Goal: Transaction & Acquisition: Purchase product/service

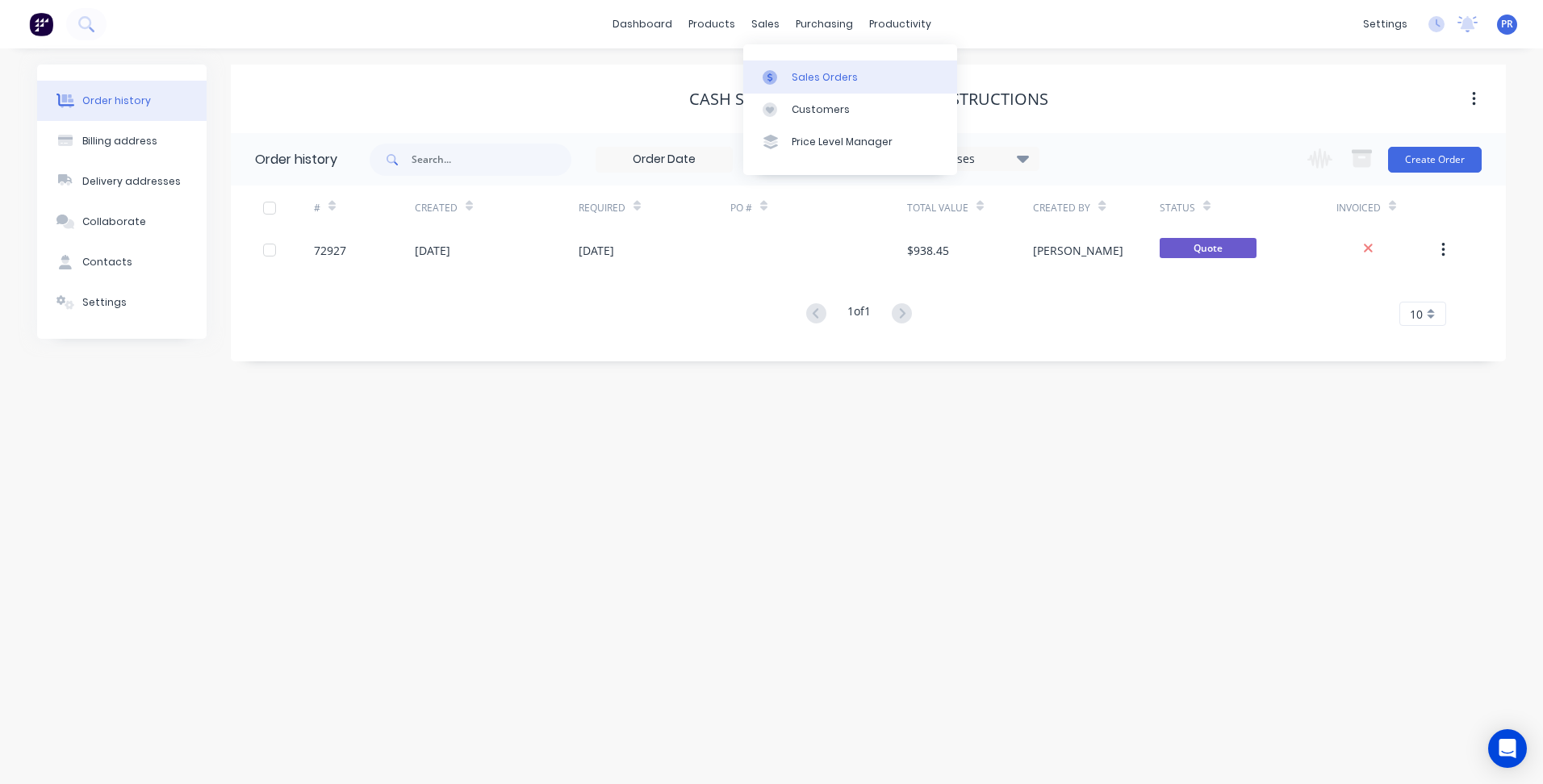
click at [773, 75] on icon at bounding box center [770, 78] width 15 height 15
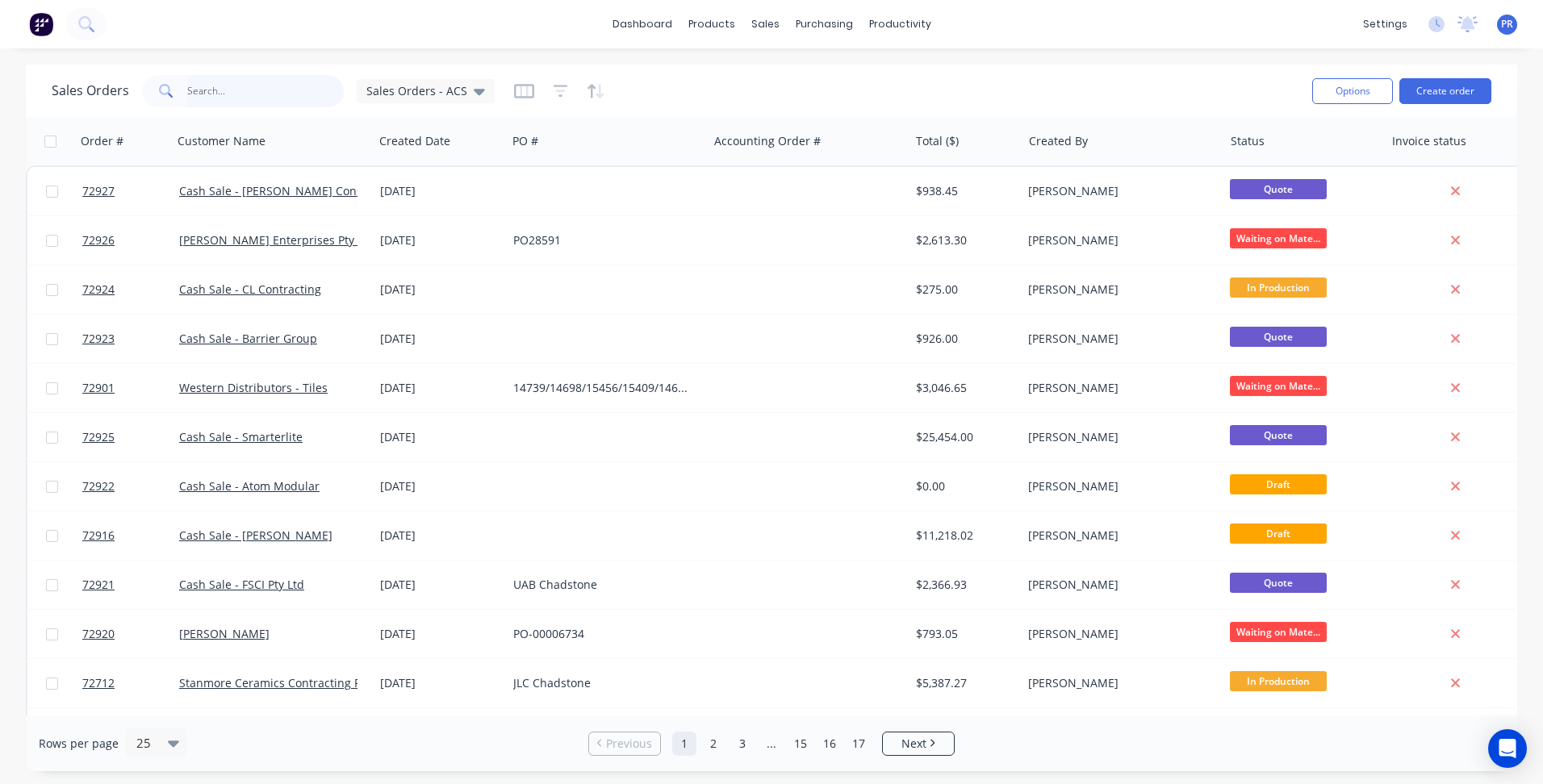
click at [236, 92] on input "text" at bounding box center [266, 91] width 157 height 32
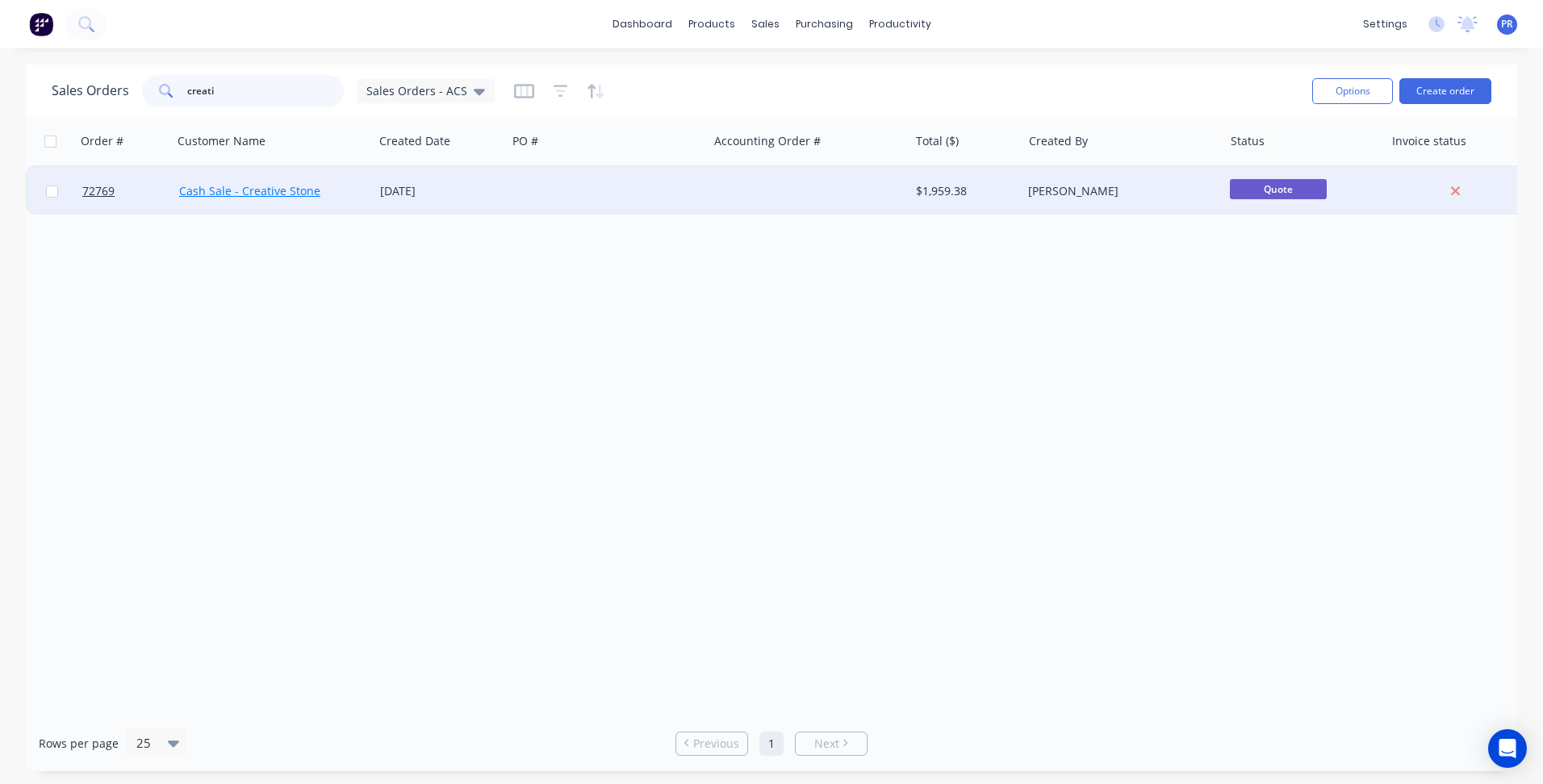
type input "creati"
click at [268, 192] on link "Cash Sale - Creative Stone" at bounding box center [249, 190] width 141 height 15
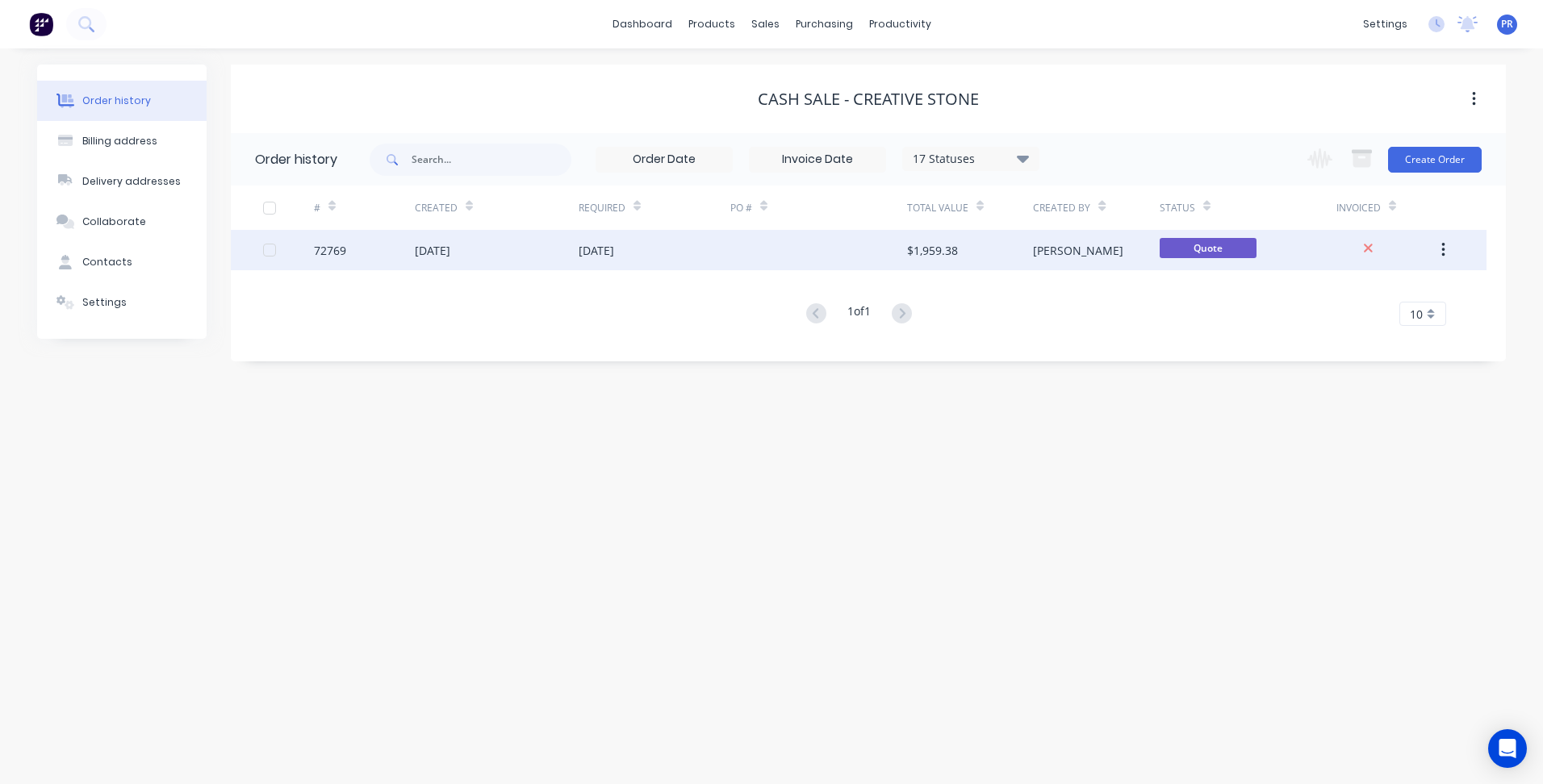
click at [1302, 255] on div "Quote" at bounding box center [1248, 250] width 176 height 40
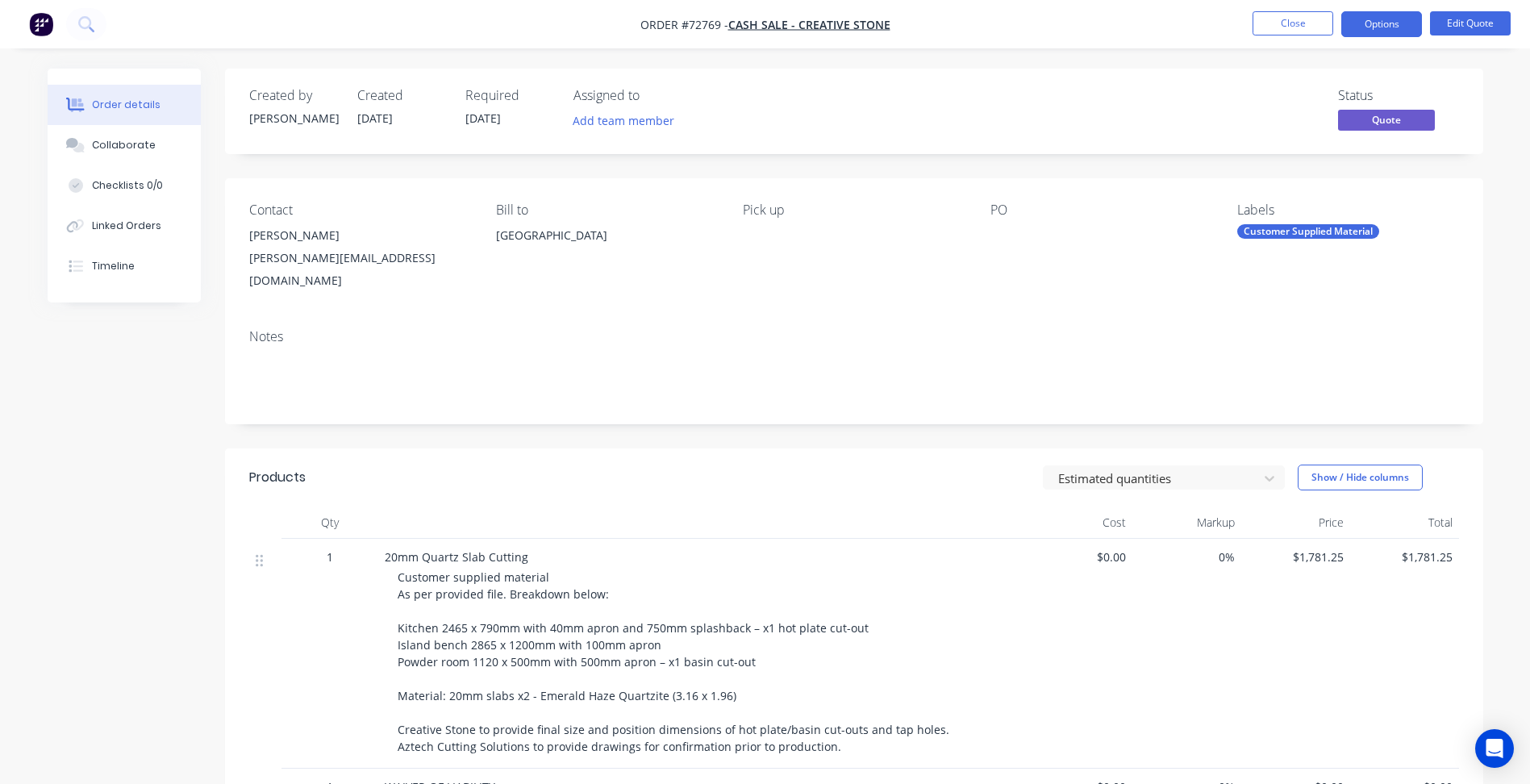
click at [1355, 229] on div "Customer Supplied Material" at bounding box center [1307, 231] width 142 height 15
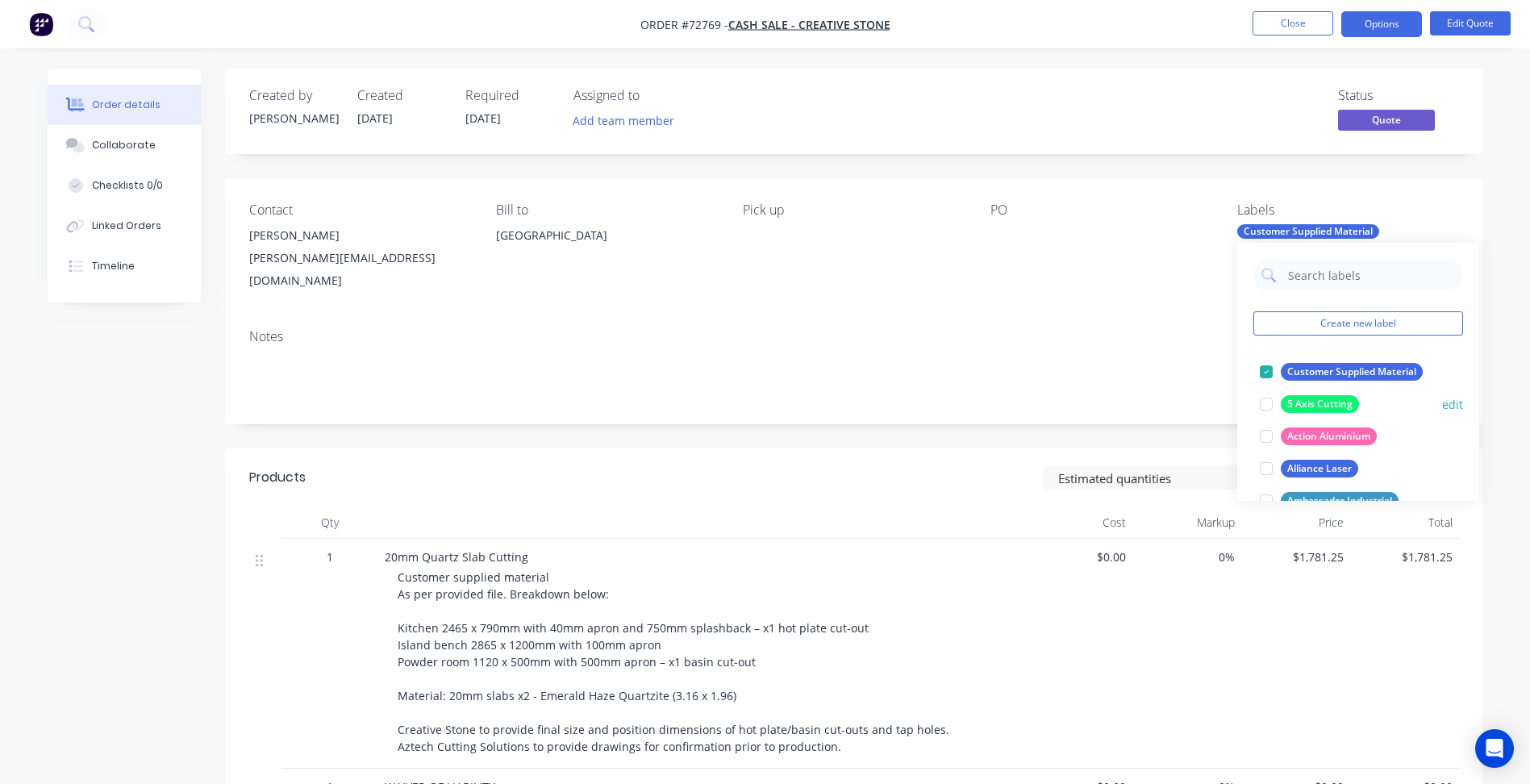
click at [1277, 398] on div at bounding box center [1266, 404] width 32 height 32
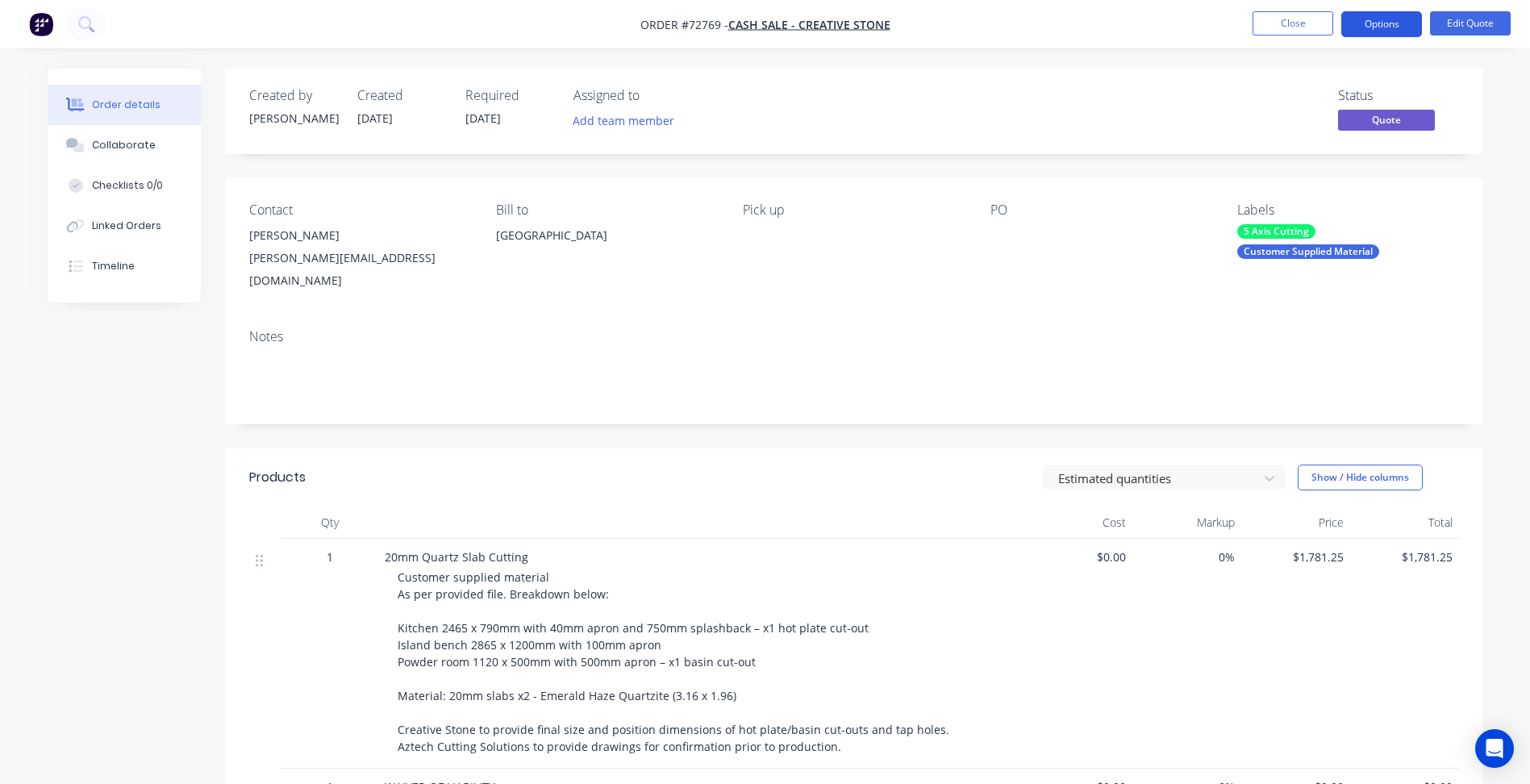
click at [1375, 23] on button "Options" at bounding box center [1382, 24] width 81 height 26
click at [490, 99] on div "Required" at bounding box center [510, 95] width 89 height 15
click at [490, 121] on span "[DATE]" at bounding box center [483, 118] width 36 height 15
click at [1479, 27] on button "Edit Quote" at bounding box center [1470, 23] width 81 height 24
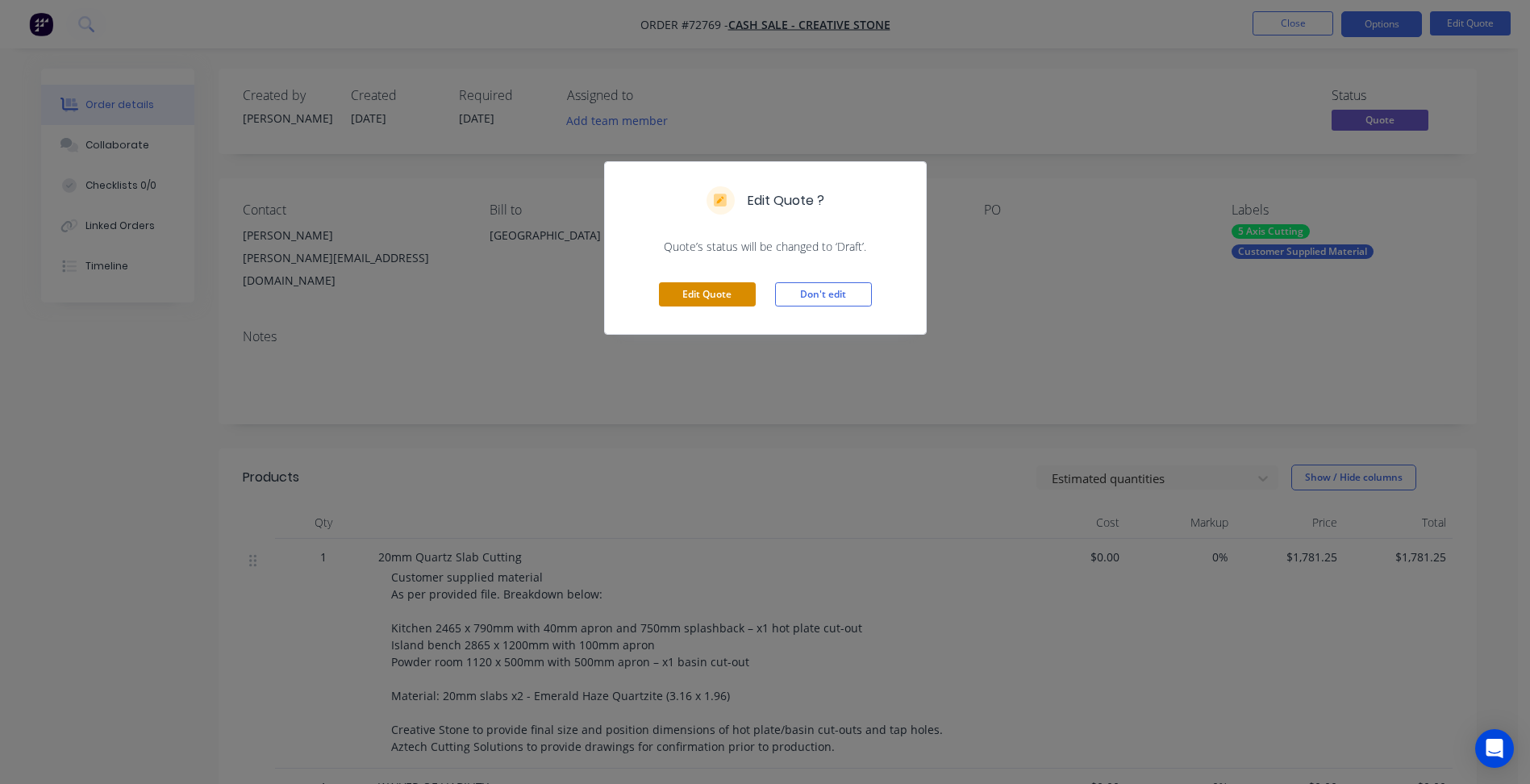
click at [734, 301] on button "Edit Quote" at bounding box center [707, 295] width 97 height 24
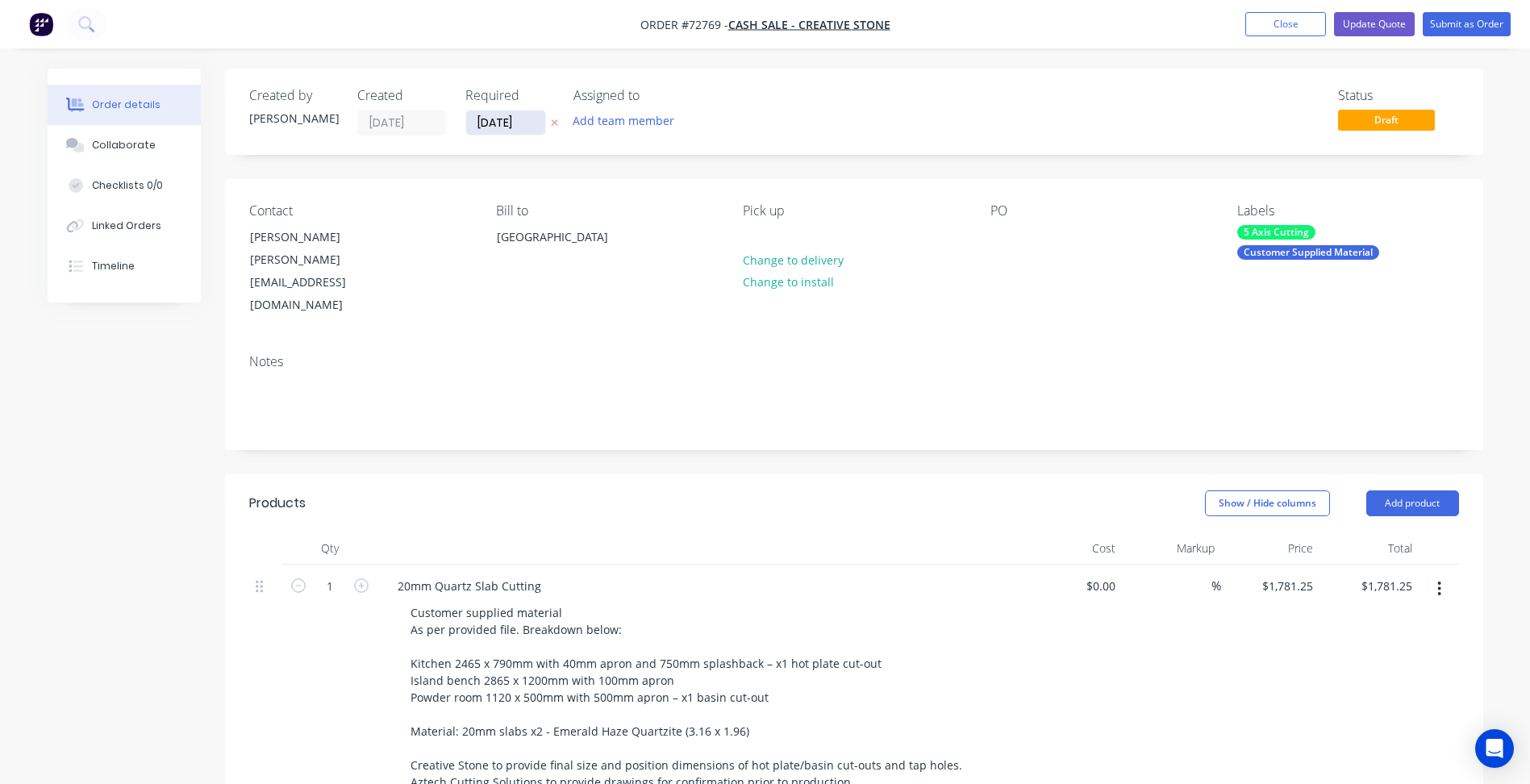
click at [501, 130] on input "[DATE]" at bounding box center [506, 123] width 79 height 24
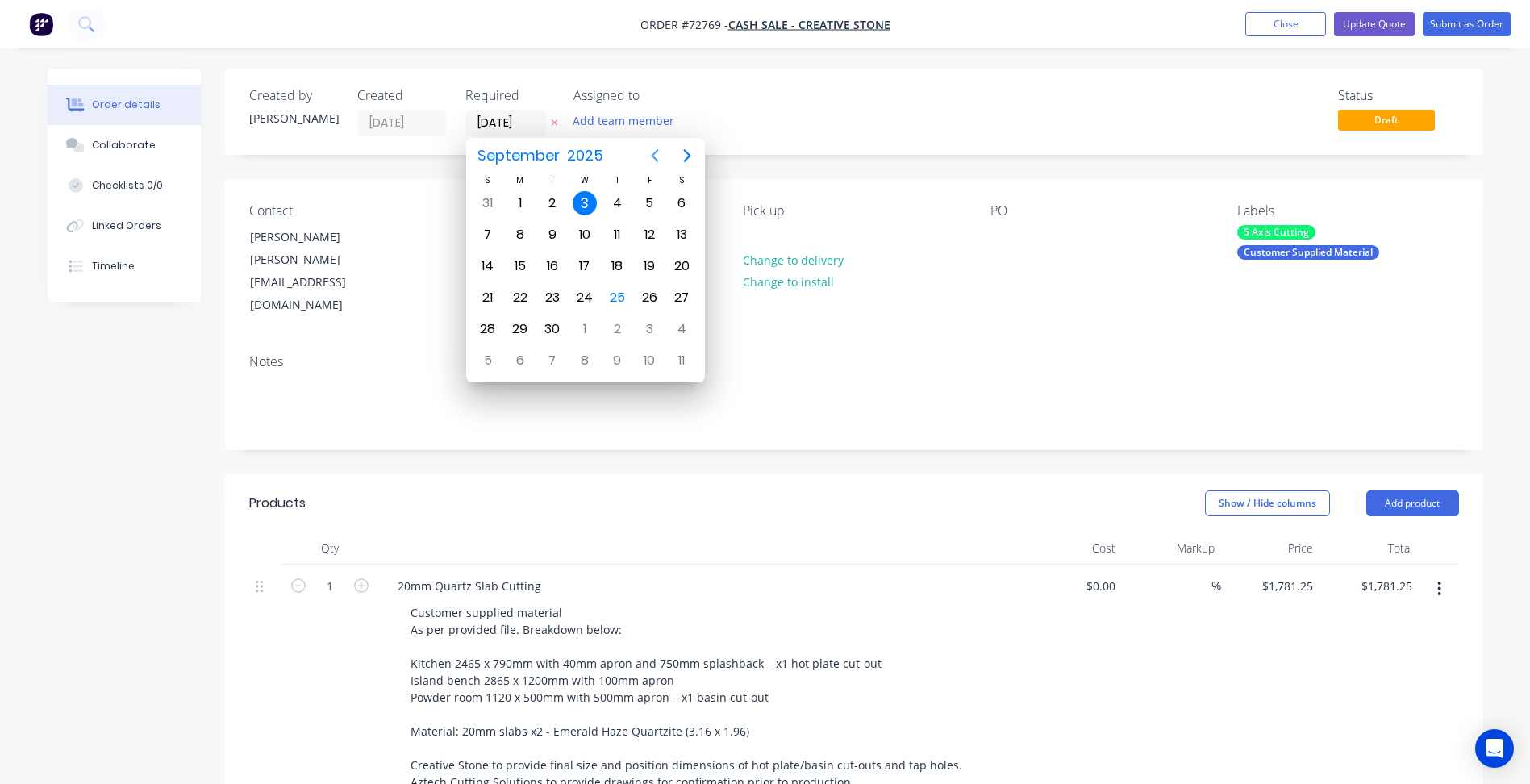
click at [659, 150] on icon "Previous page" at bounding box center [655, 155] width 19 height 19
click at [687, 161] on icon "Next page" at bounding box center [687, 155] width 19 height 19
click at [618, 327] on div "2" at bounding box center [617, 329] width 24 height 24
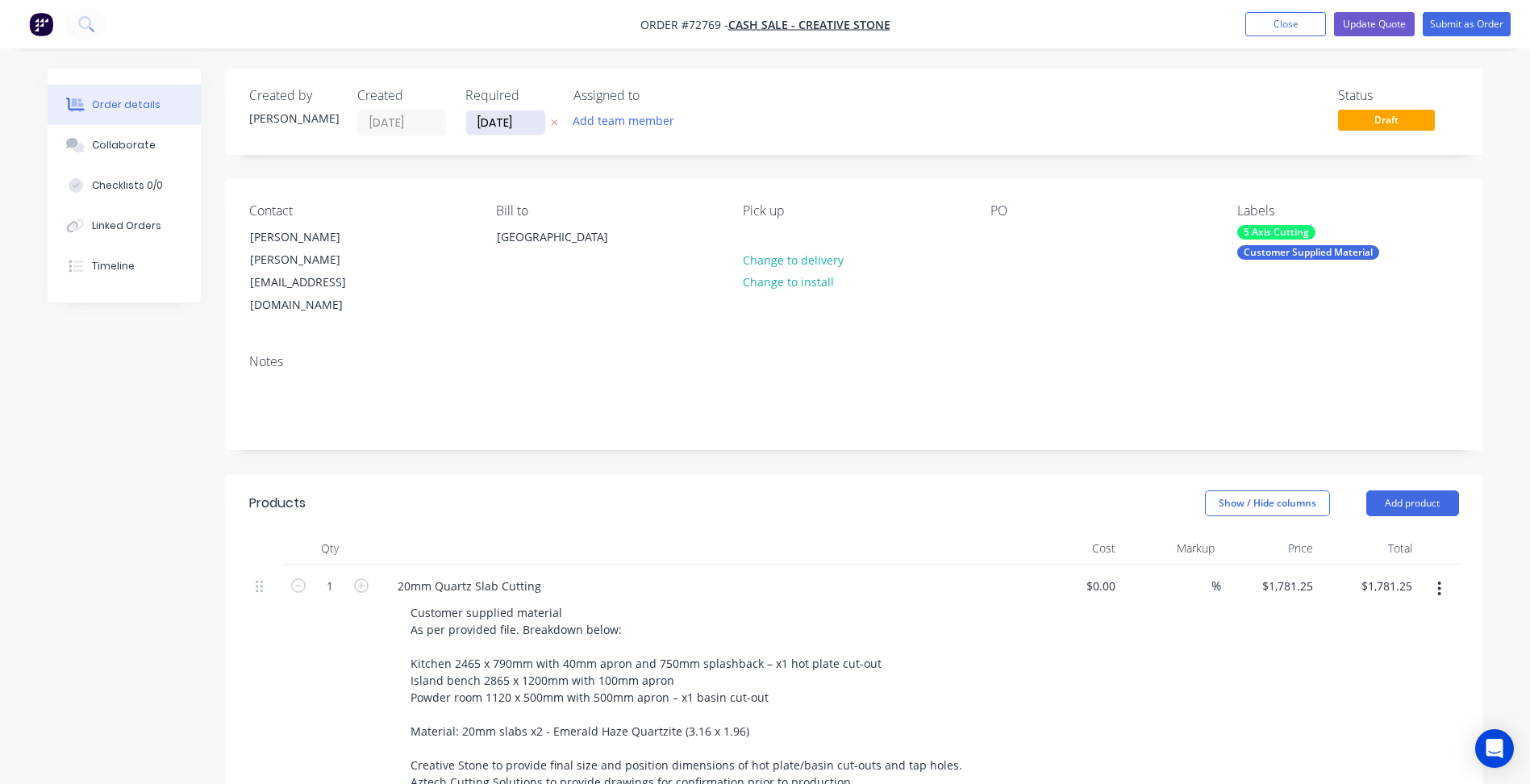
click at [500, 117] on input "[DATE]" at bounding box center [506, 123] width 79 height 24
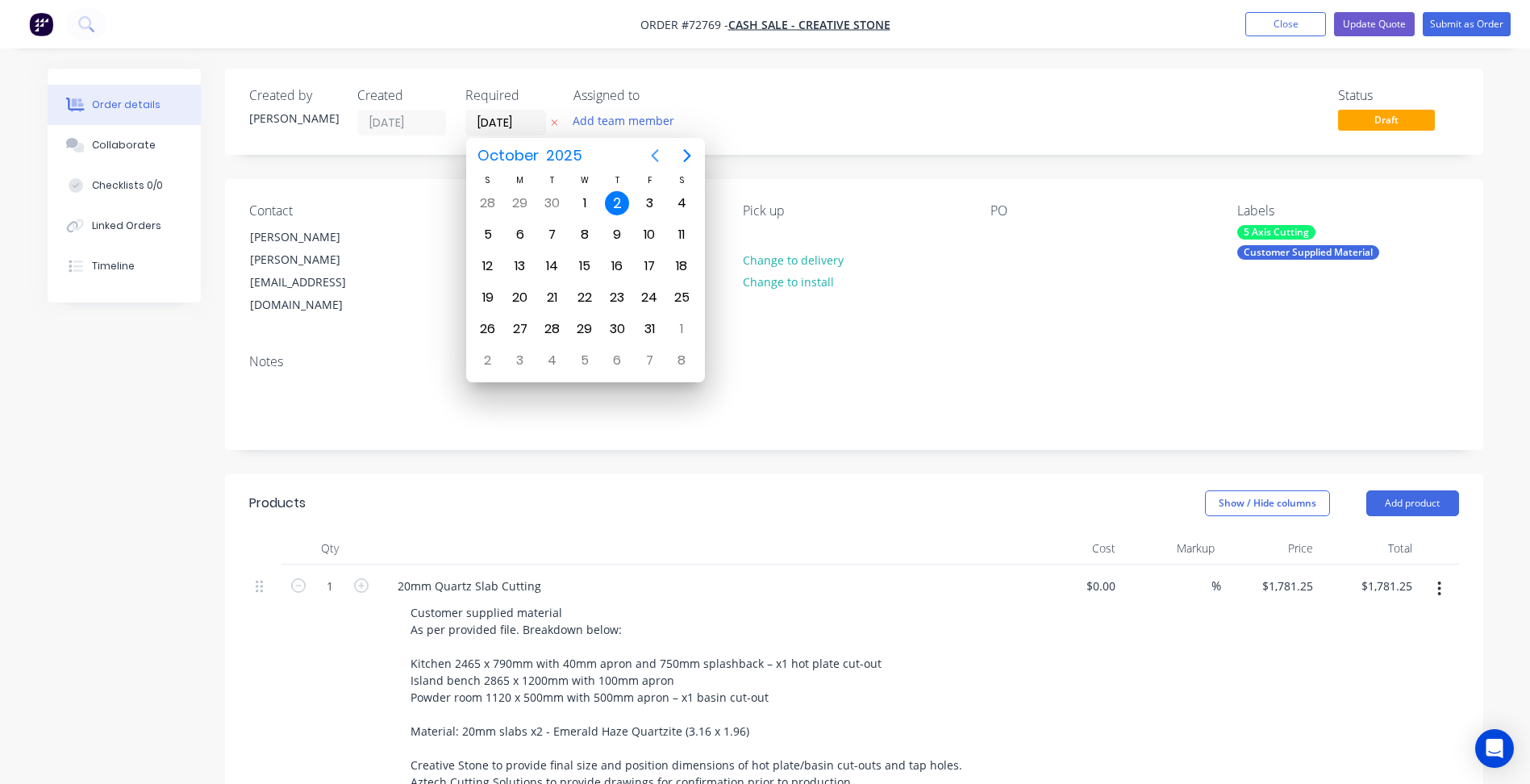
click at [652, 149] on icon "Previous page" at bounding box center [655, 155] width 19 height 19
click at [579, 360] on div "8" at bounding box center [585, 361] width 24 height 24
type input "[DATE]"
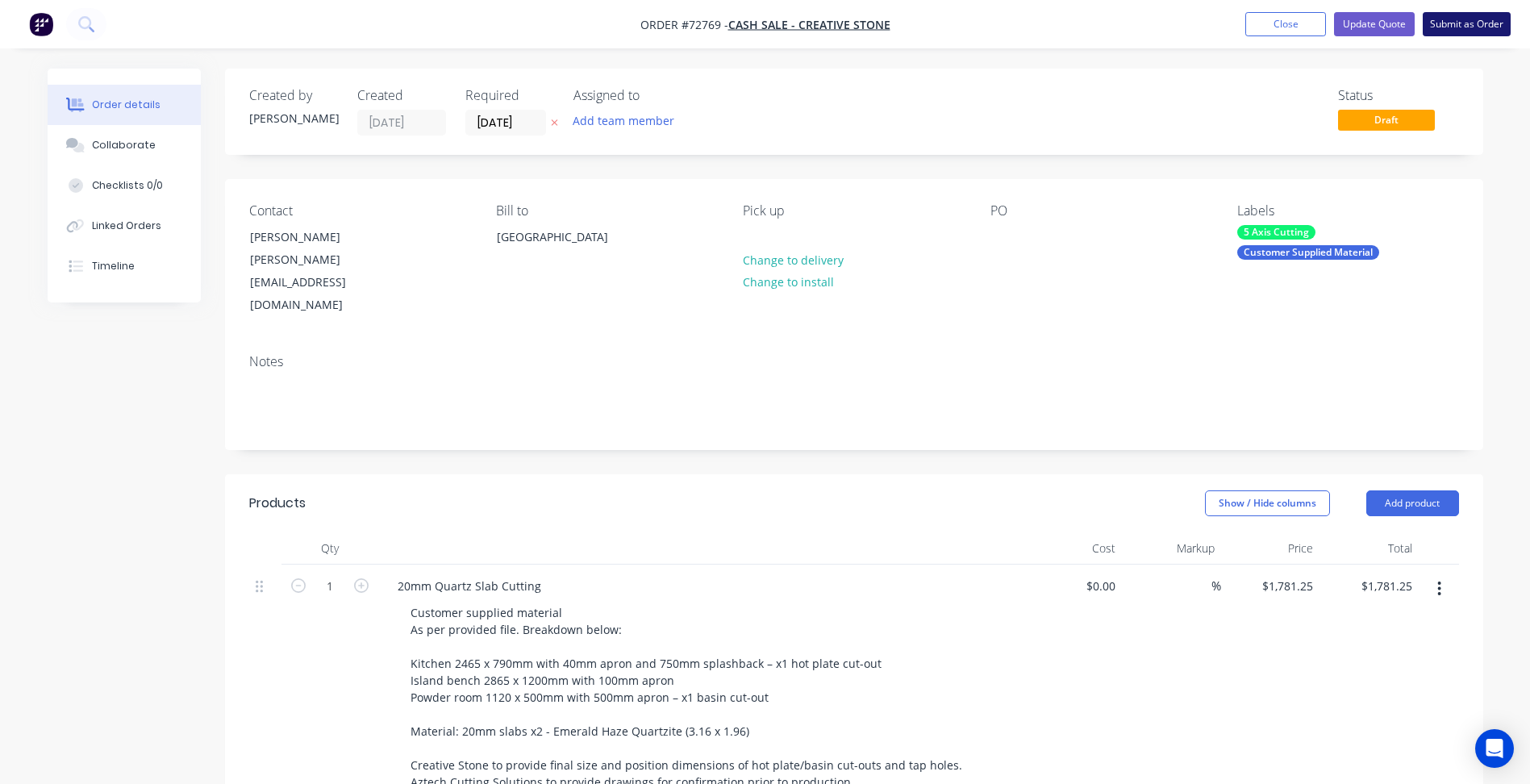
click at [1453, 27] on button "Submit as Order" at bounding box center [1466, 24] width 88 height 24
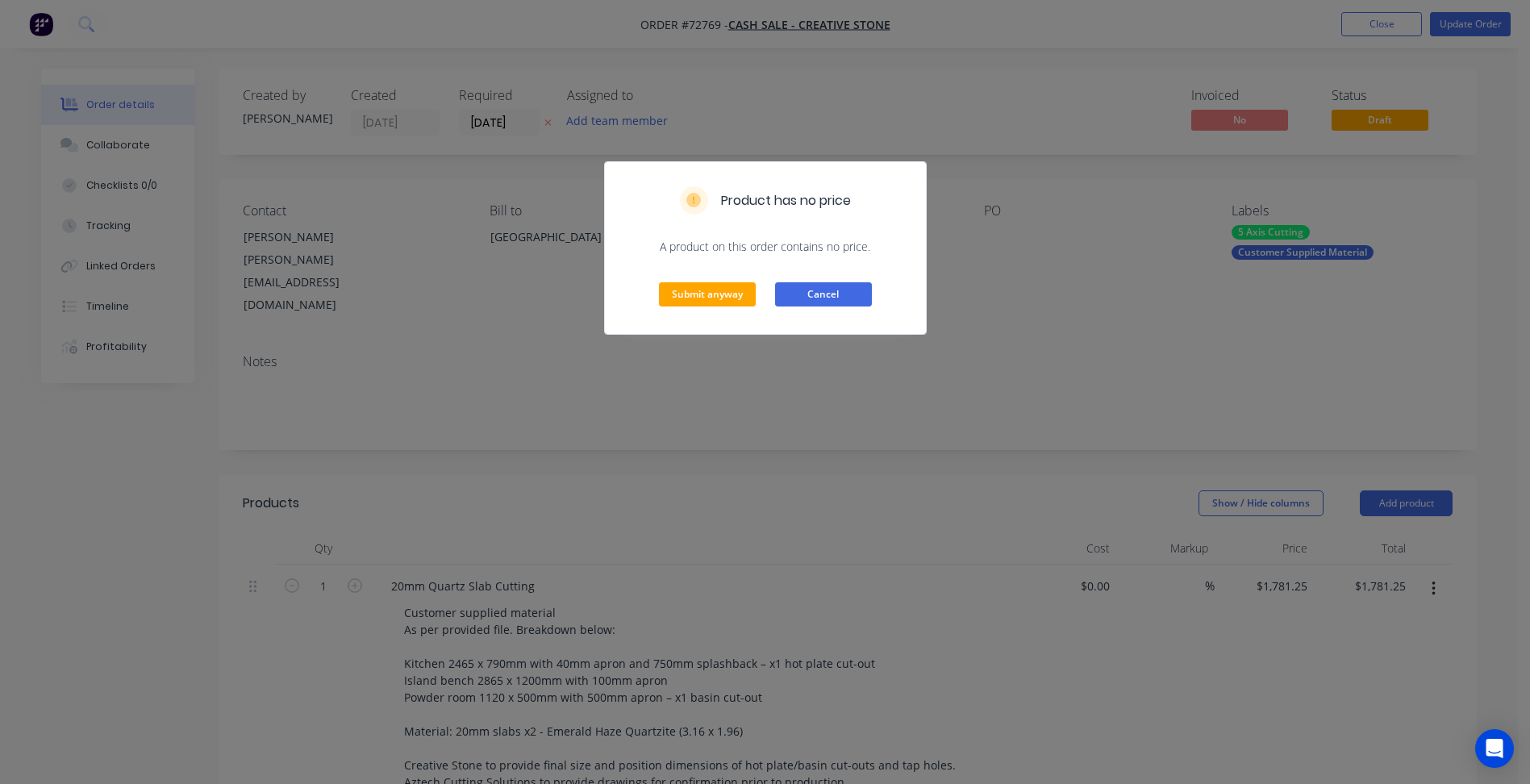
click at [859, 290] on button "Cancel" at bounding box center [824, 295] width 97 height 24
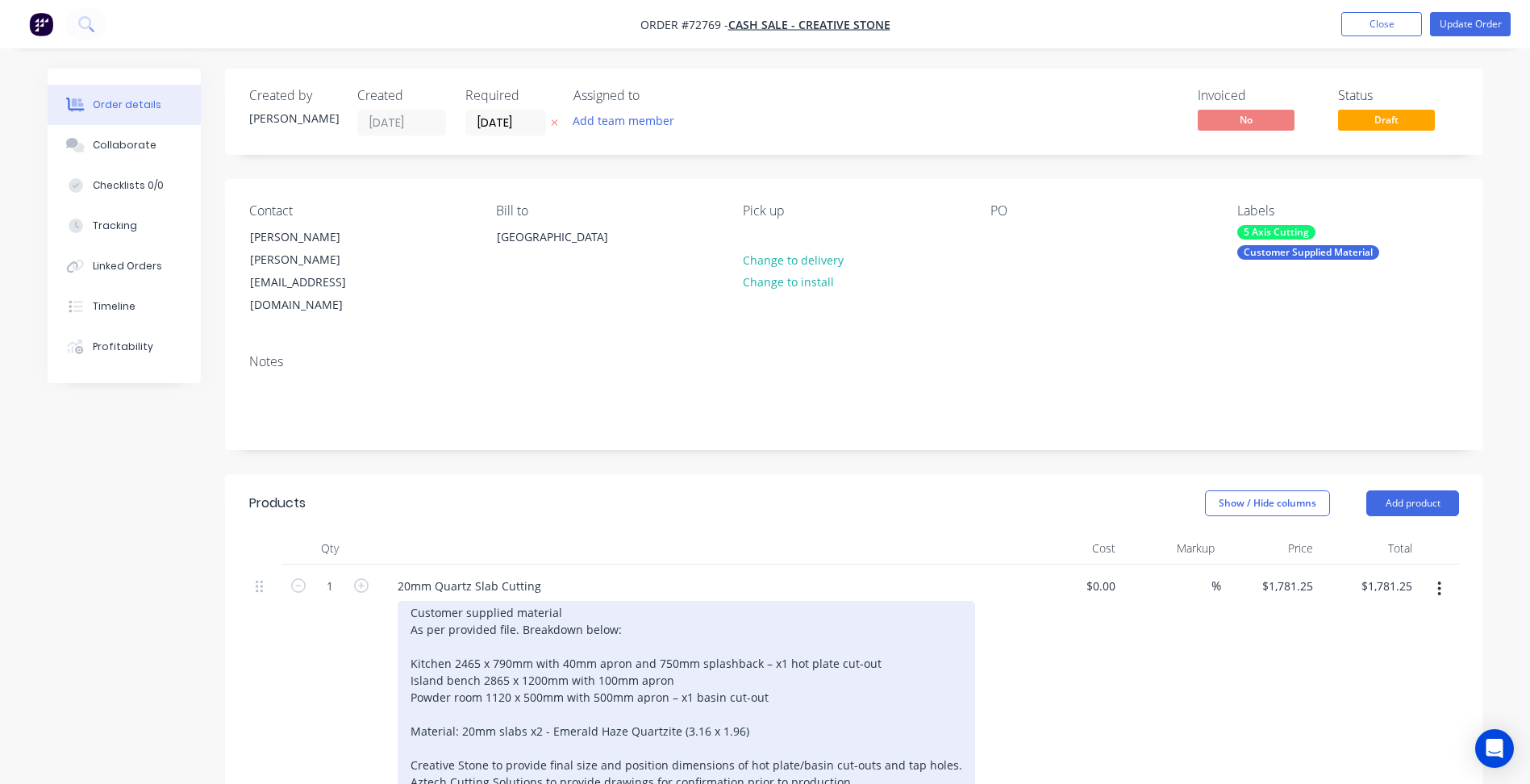
click at [473, 640] on div "Customer supplied material As per provided file. Breakdown below: Kitchen 2465 …" at bounding box center [686, 697] width 578 height 193
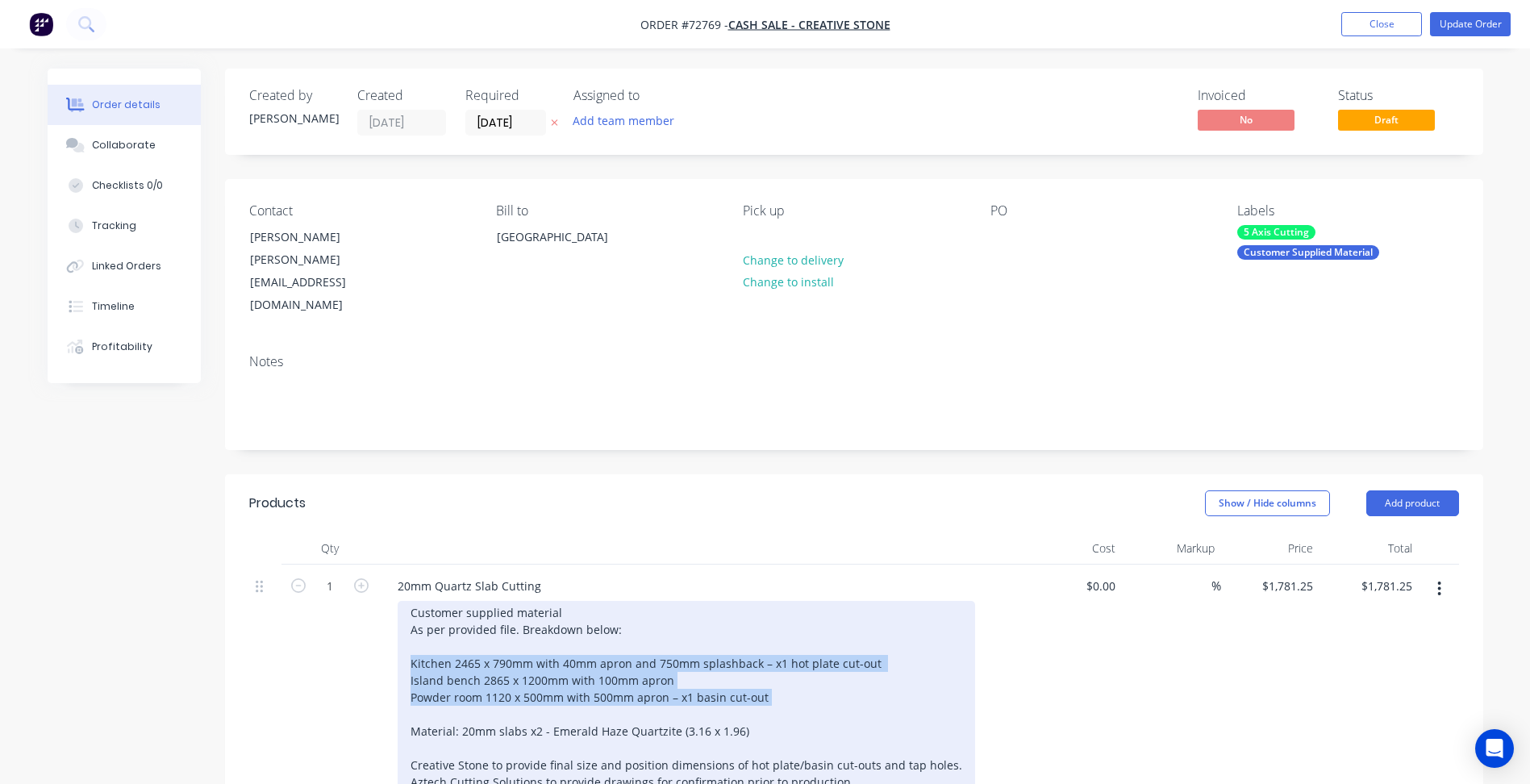
drag, startPoint x: 405, startPoint y: 621, endPoint x: 765, endPoint y: 653, distance: 361.4
click at [765, 653] on div "Customer supplied material As per provided file. Breakdown below: Kitchen 2465 …" at bounding box center [686, 697] width 578 height 193
click at [684, 634] on div "Customer supplied material As per provided file. Breakdown below: Kitchen 2465 …" at bounding box center [686, 697] width 578 height 193
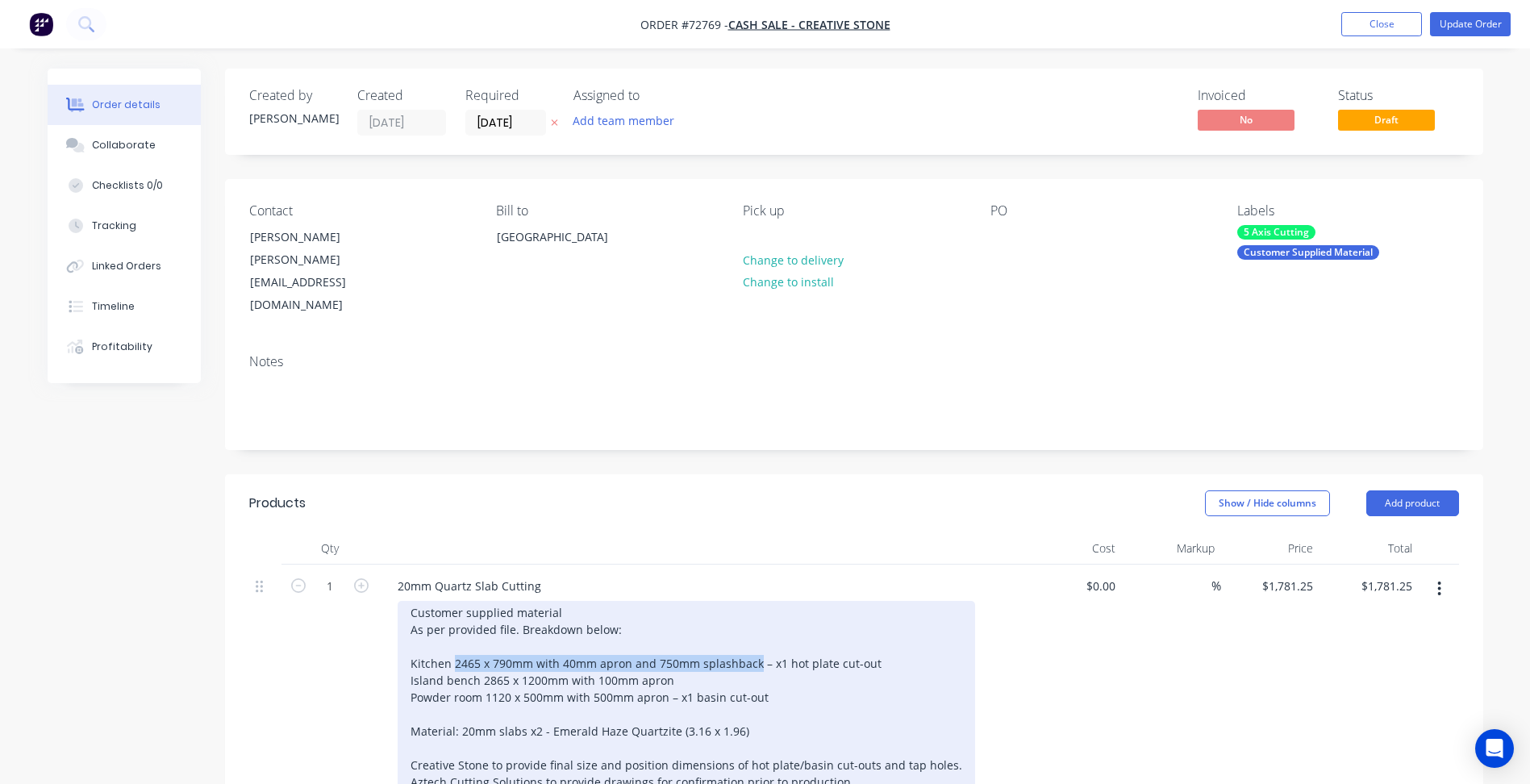
drag, startPoint x: 453, startPoint y: 624, endPoint x: 753, endPoint y: 621, distance: 300.0
click at [753, 621] on div "Customer supplied material As per provided file. Breakdown below: Kitchen 2465 …" at bounding box center [686, 697] width 578 height 193
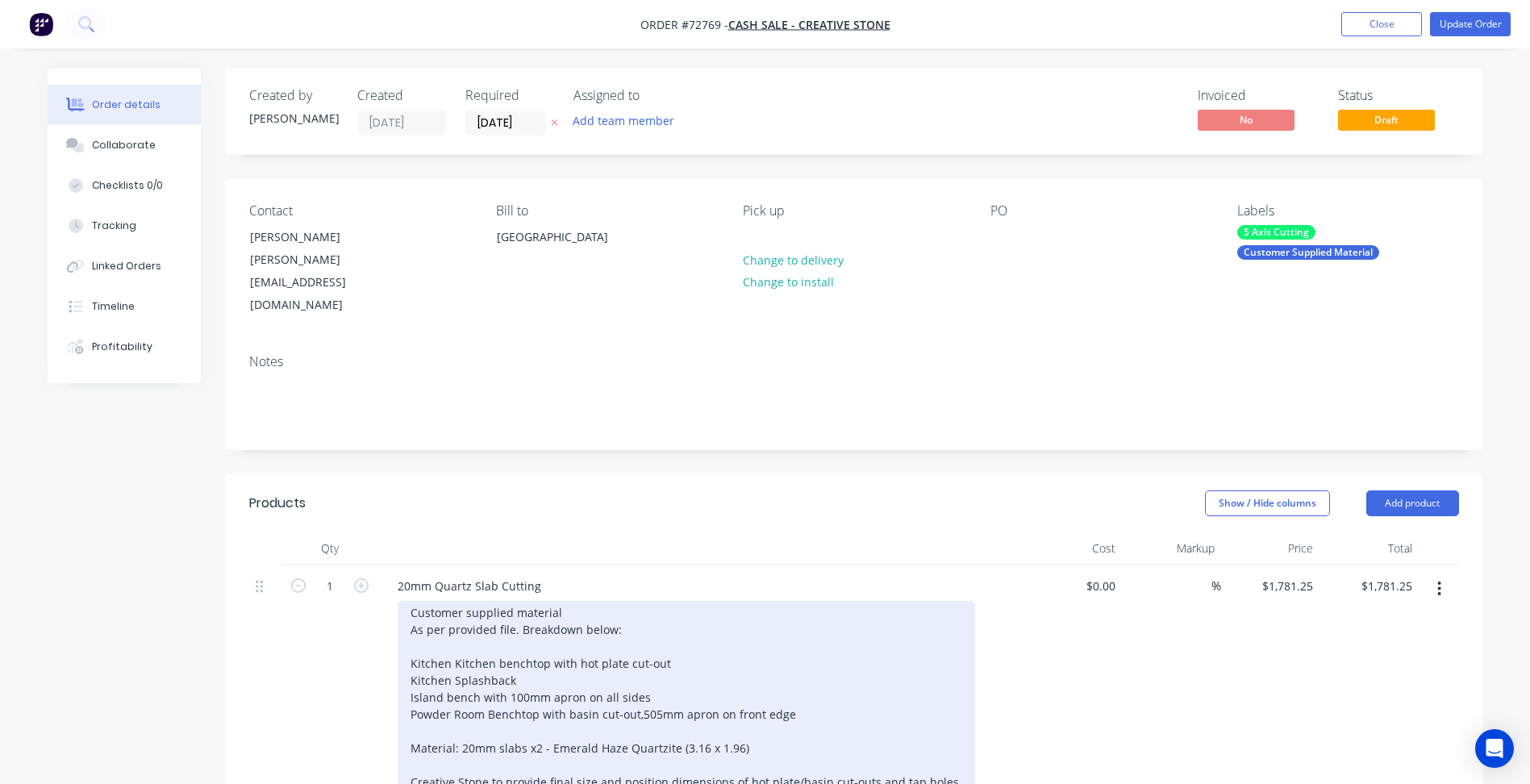
click at [677, 707] on div "Customer supplied material As per provided file. Breakdown below: Kitchen Kitch…" at bounding box center [686, 706] width 578 height 210
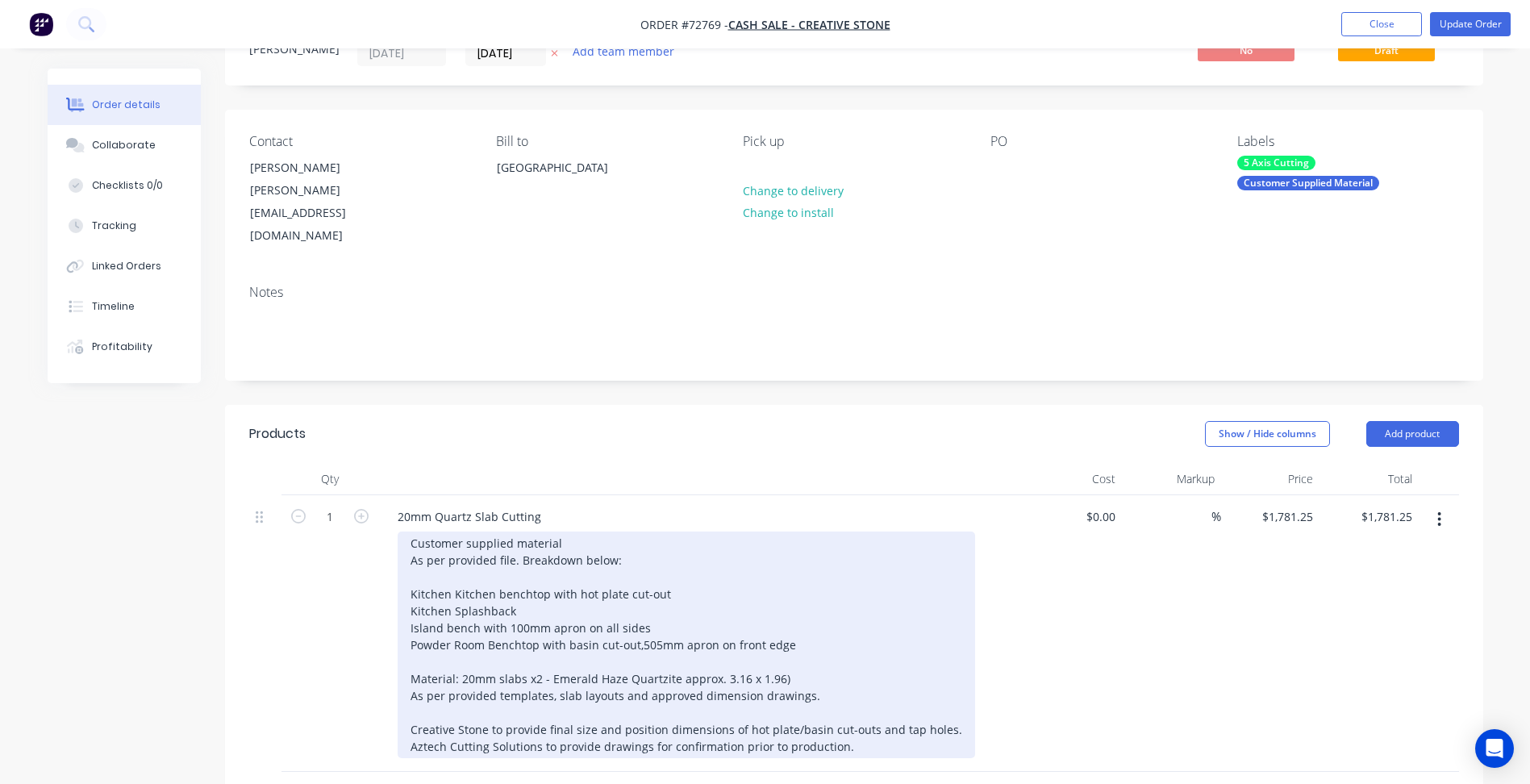
scroll to position [161, 0]
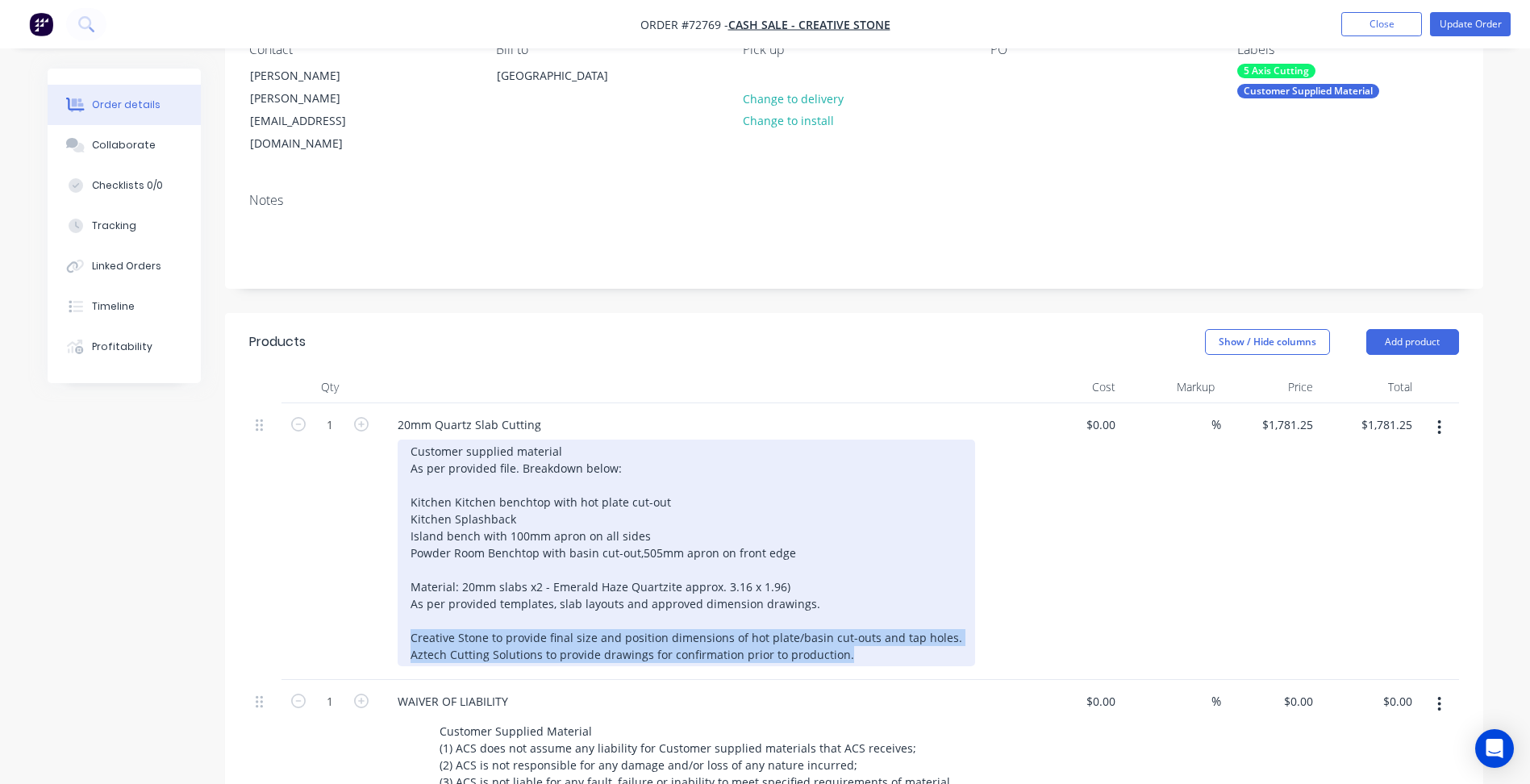
drag, startPoint x: 853, startPoint y: 619, endPoint x: 319, endPoint y: 591, distance: 534.7
click at [319, 591] on div "1 20mm Quartz Slab Cutting Customer supplied material As per provided file. Bre…" at bounding box center [854, 541] width 1210 height 277
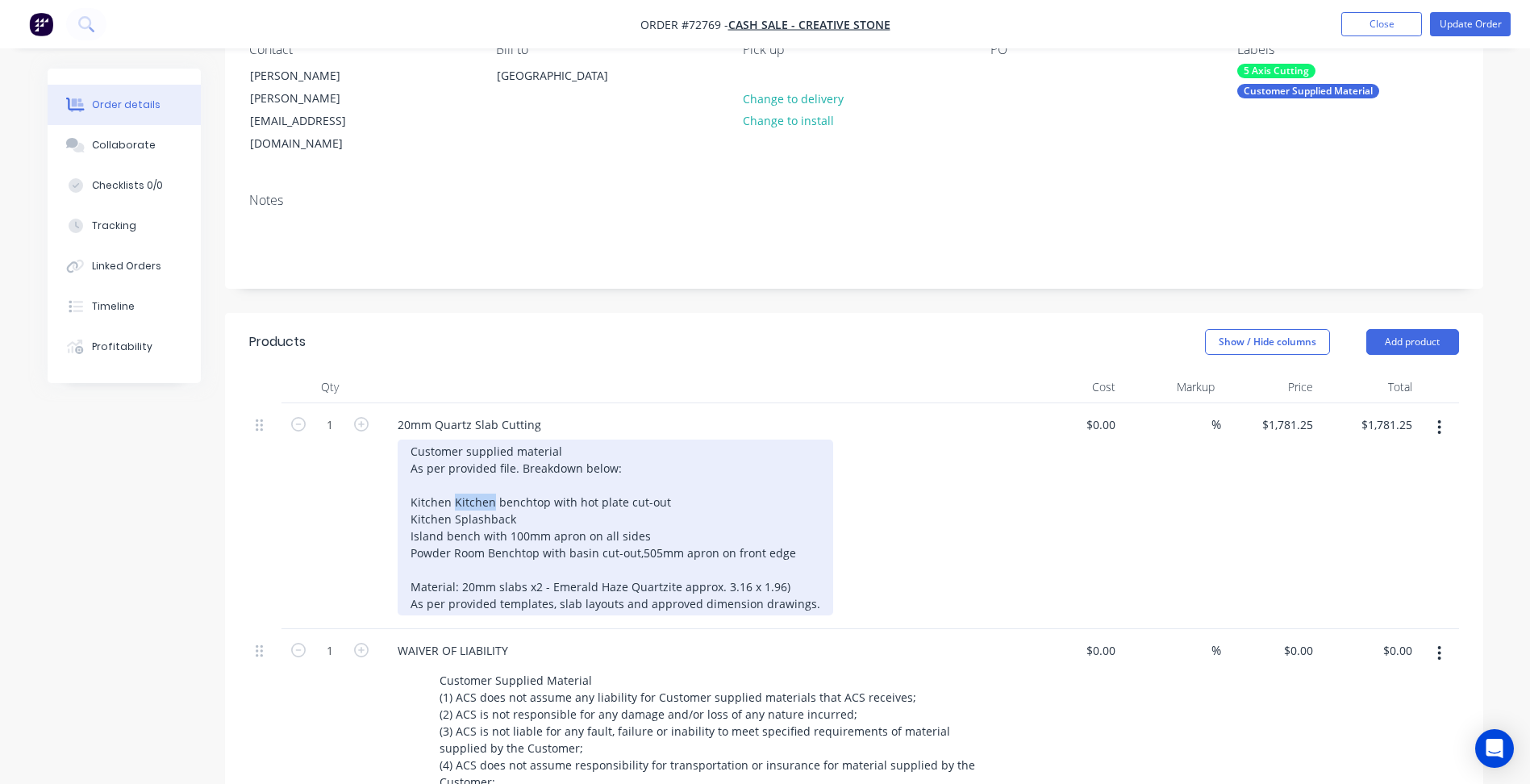
click at [471, 460] on div "Customer supplied material As per provided file. Breakdown below: Kitchen Kitch…" at bounding box center [615, 527] width 435 height 176
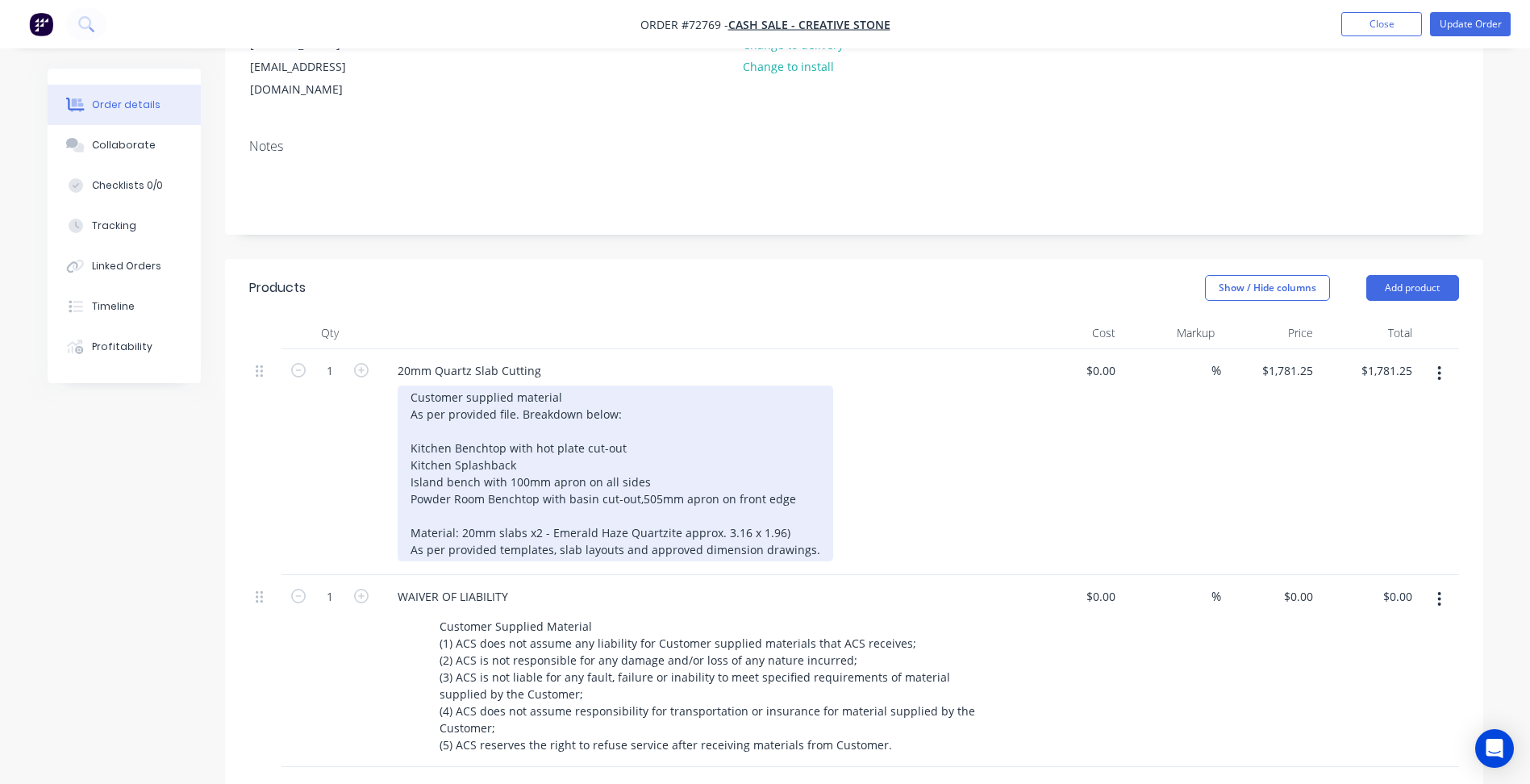
scroll to position [242, 0]
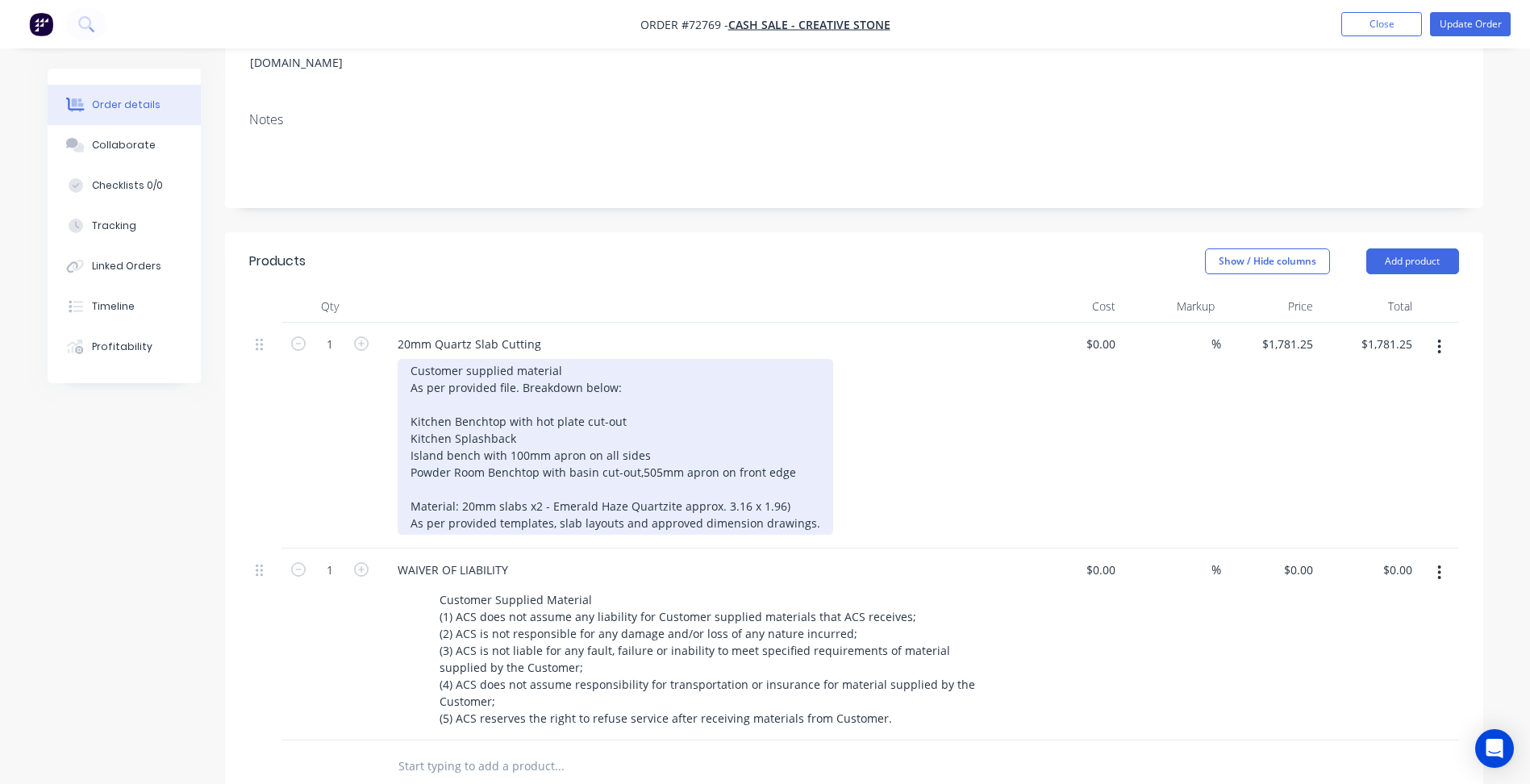
click at [557, 439] on div "Customer supplied material As per provided file. Breakdown below: Kitchen Bench…" at bounding box center [615, 447] width 435 height 176
click at [787, 466] on div "Customer supplied material As per provided file. Breakdown below: Kitchen Bench…" at bounding box center [615, 447] width 435 height 176
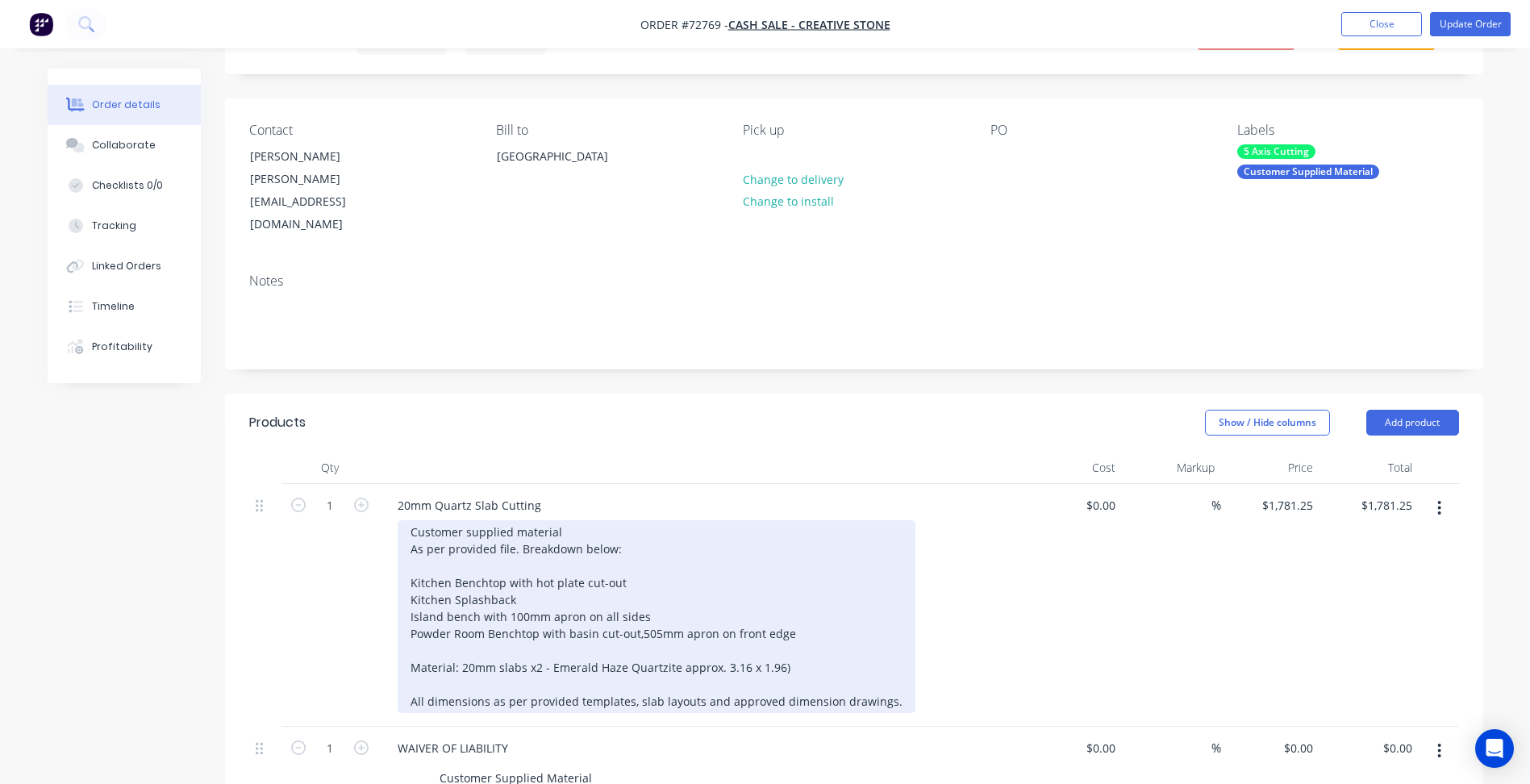
scroll to position [0, 0]
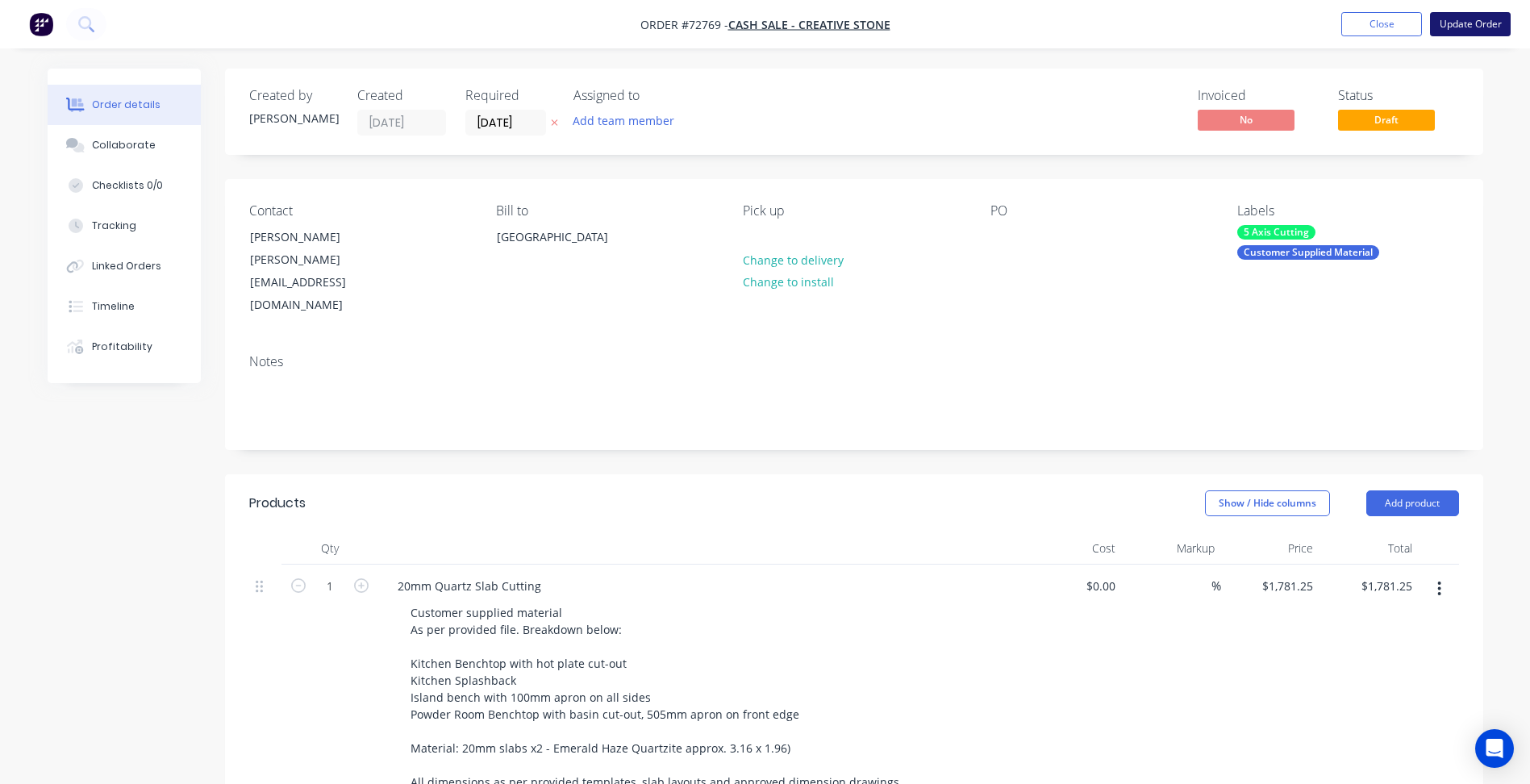
click at [1487, 28] on button "Update Order" at bounding box center [1470, 24] width 81 height 24
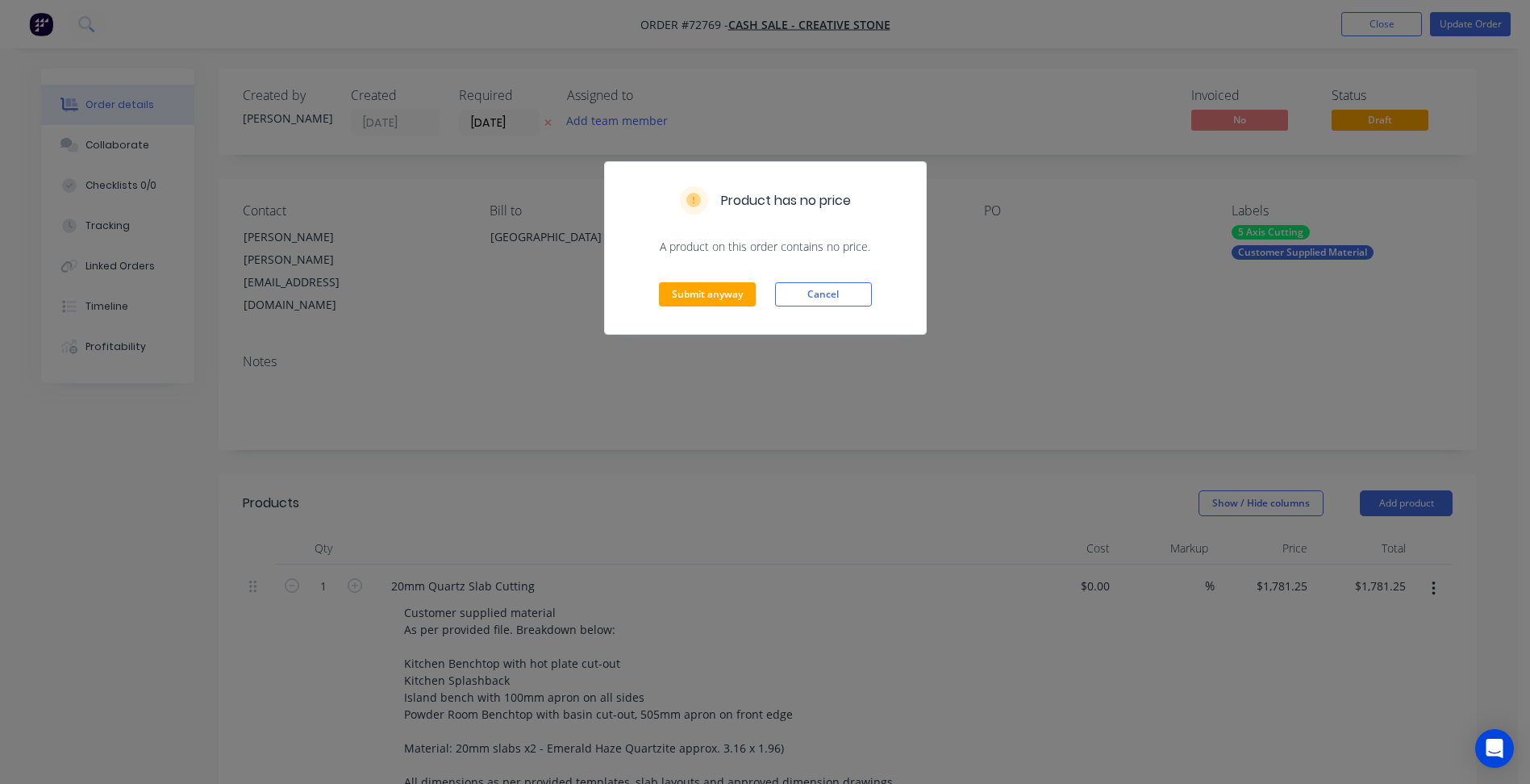
click at [731, 281] on div "Submit anyway Cancel" at bounding box center [765, 295] width 321 height 79
click at [731, 293] on button "Submit anyway" at bounding box center [707, 295] width 97 height 24
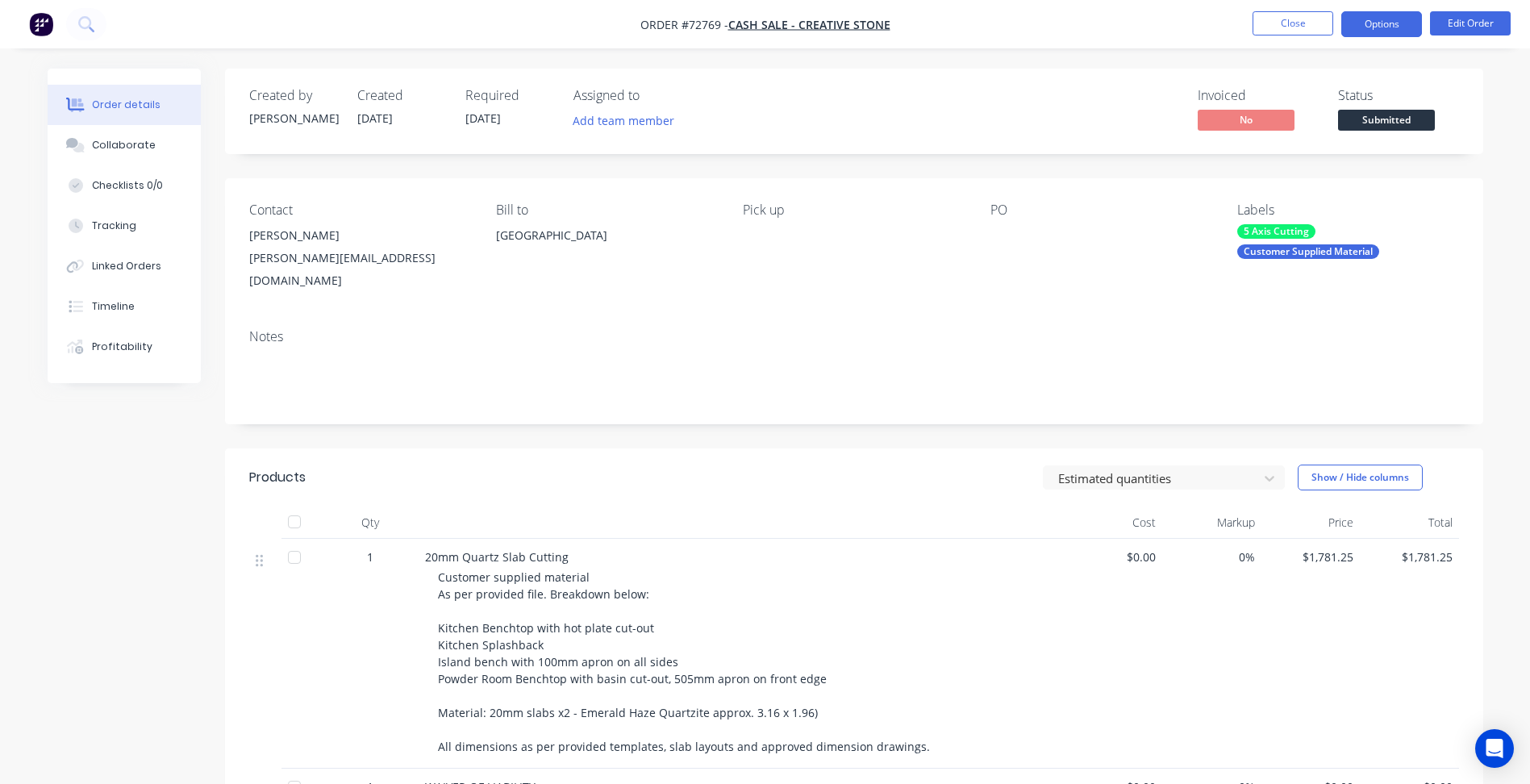
click at [1387, 25] on button "Options" at bounding box center [1382, 24] width 81 height 26
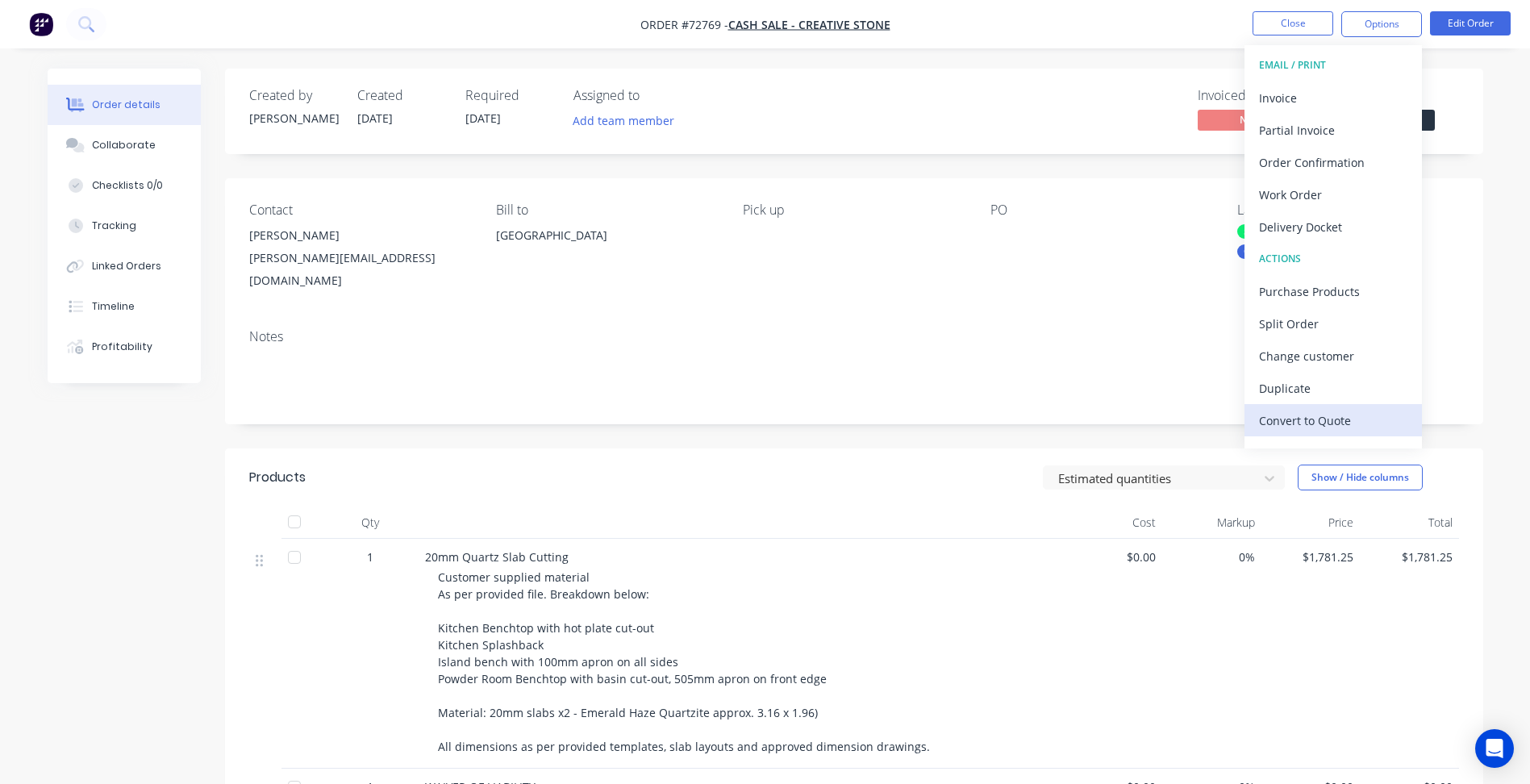
click at [1295, 425] on div "Convert to Quote" at bounding box center [1333, 420] width 148 height 23
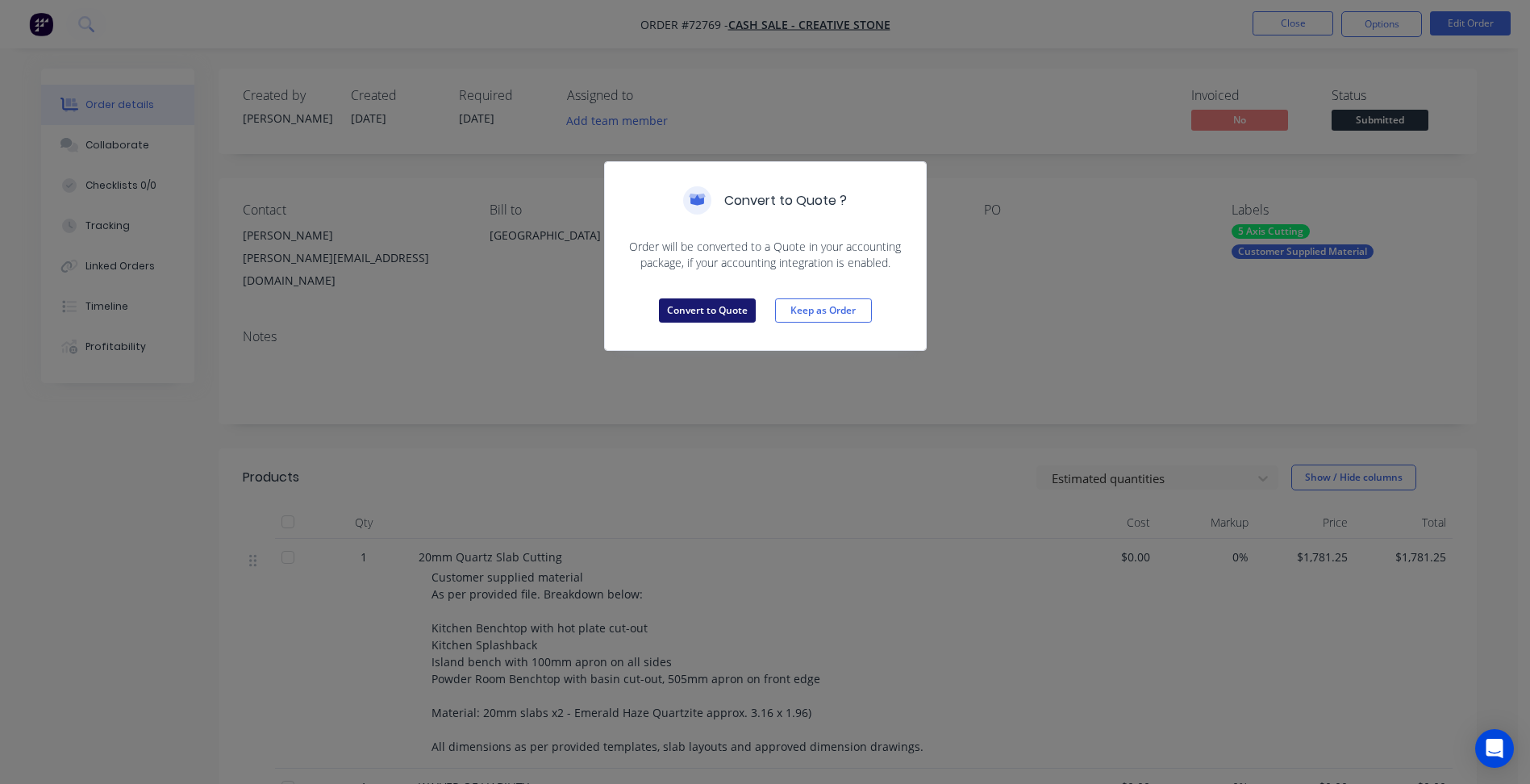
click at [722, 310] on button "Convert to Quote" at bounding box center [707, 311] width 97 height 24
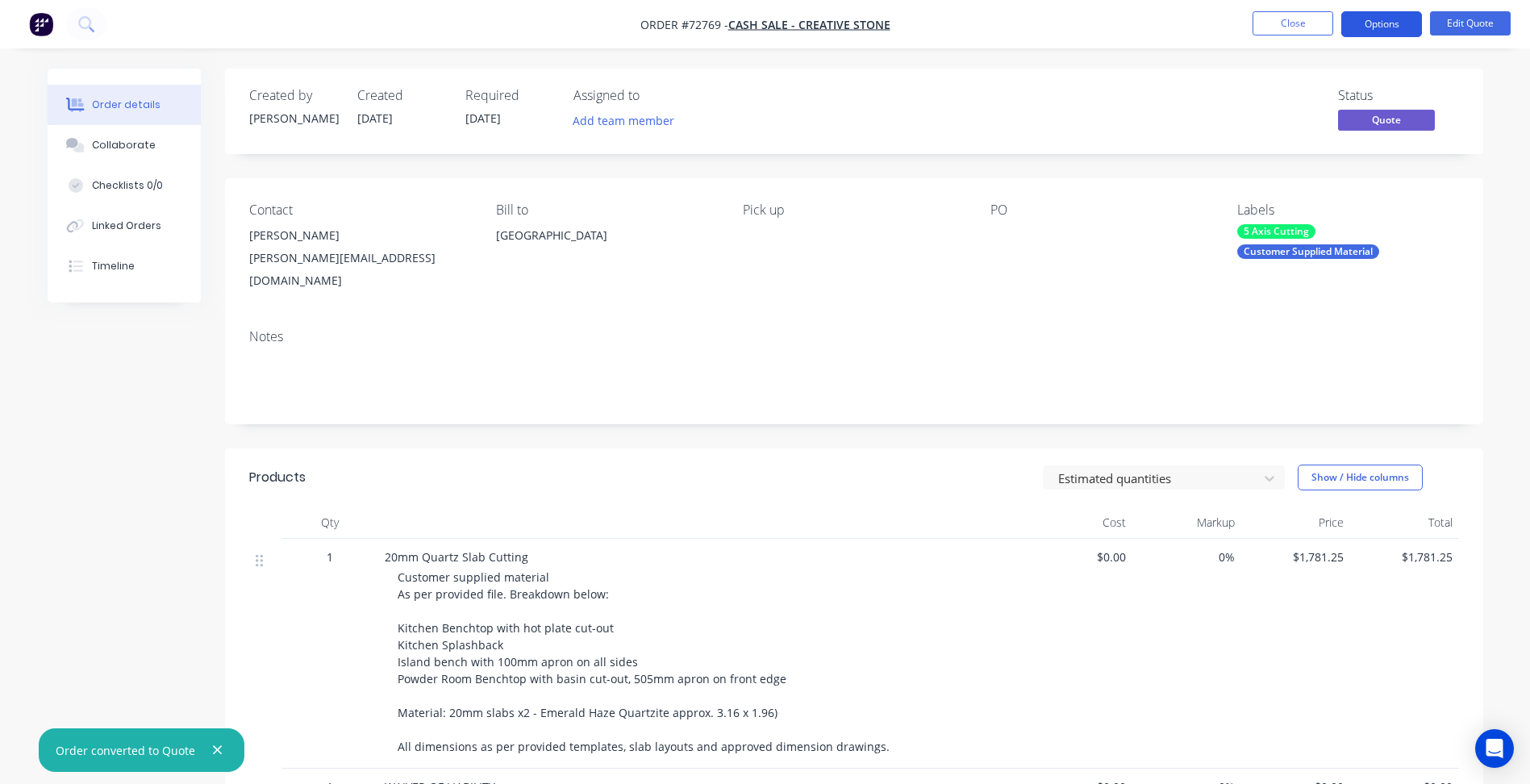
click at [1366, 25] on button "Options" at bounding box center [1382, 24] width 81 height 26
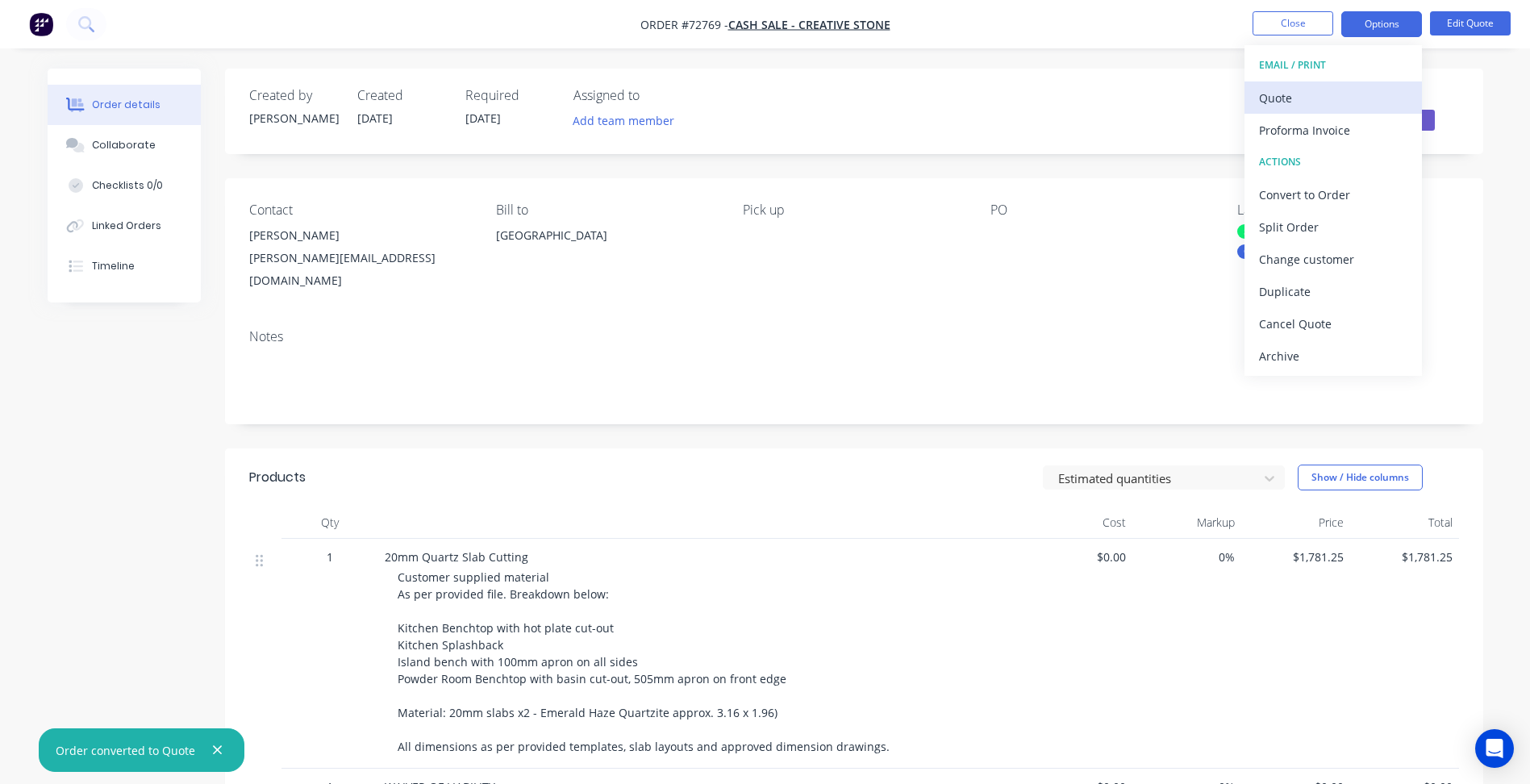
click at [1286, 104] on div "Quote" at bounding box center [1333, 98] width 148 height 23
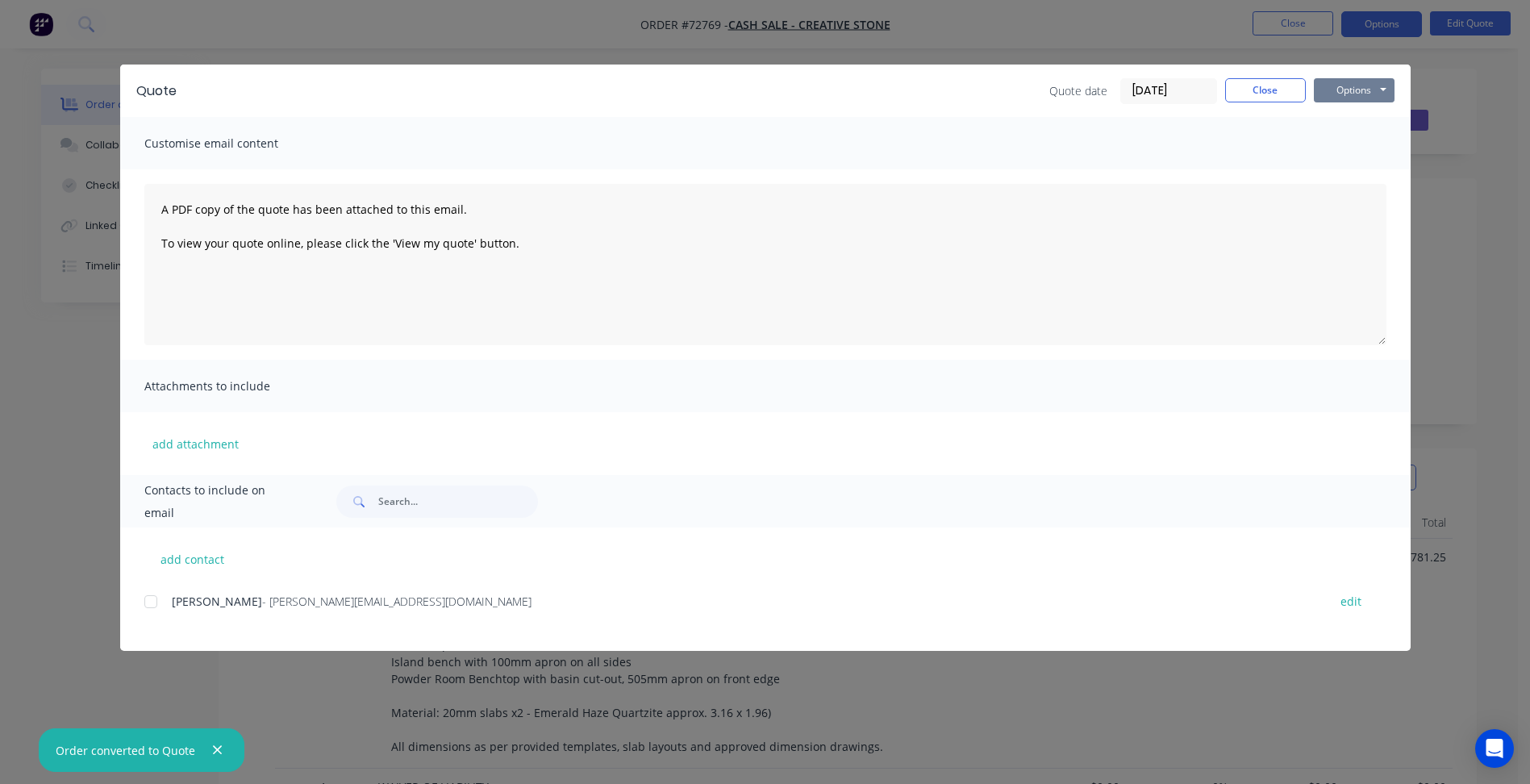
click at [1326, 100] on button "Options" at bounding box center [1354, 91] width 81 height 24
click at [1341, 118] on button "Preview" at bounding box center [1366, 119] width 104 height 27
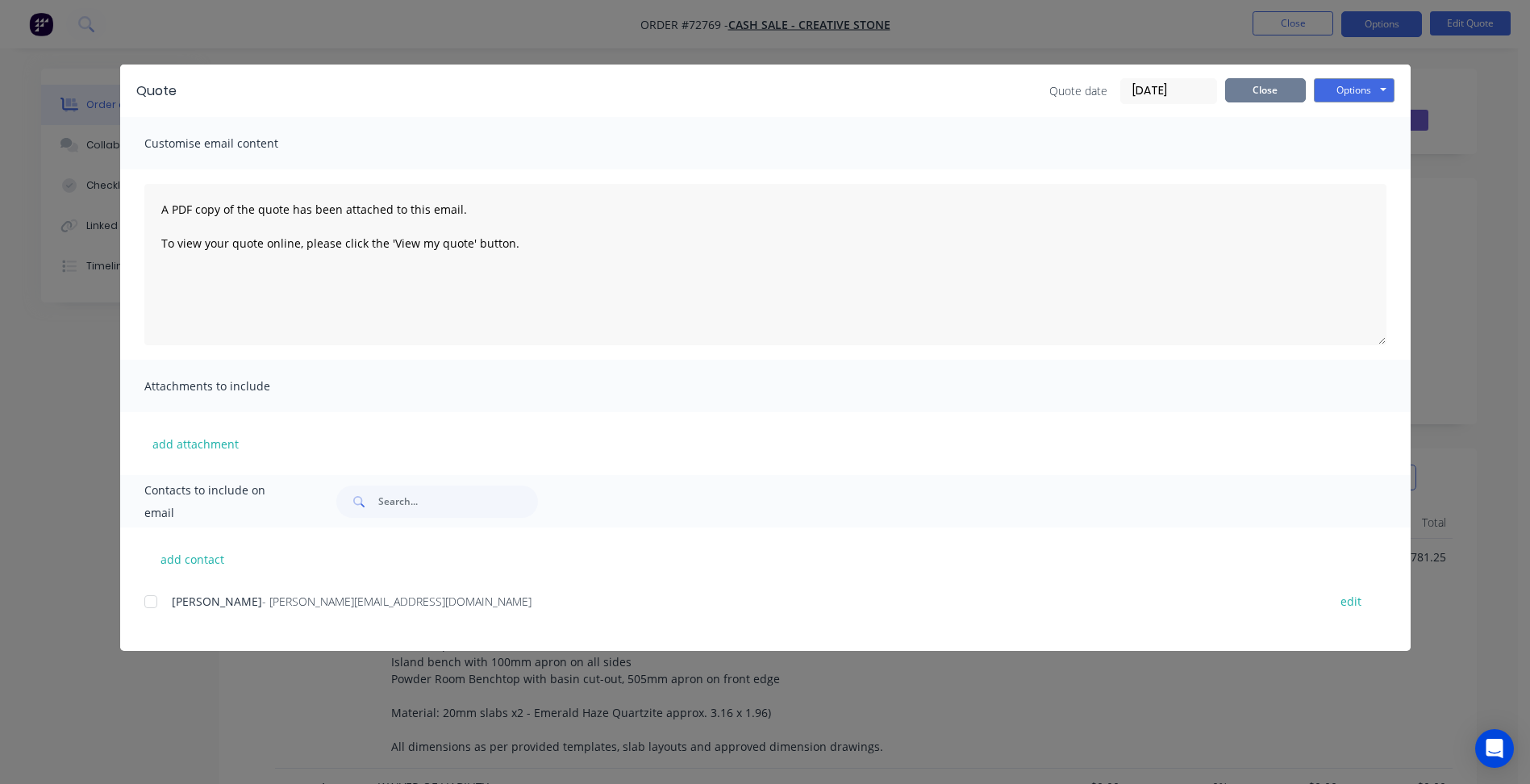
click at [1265, 95] on button "Close" at bounding box center [1265, 91] width 81 height 24
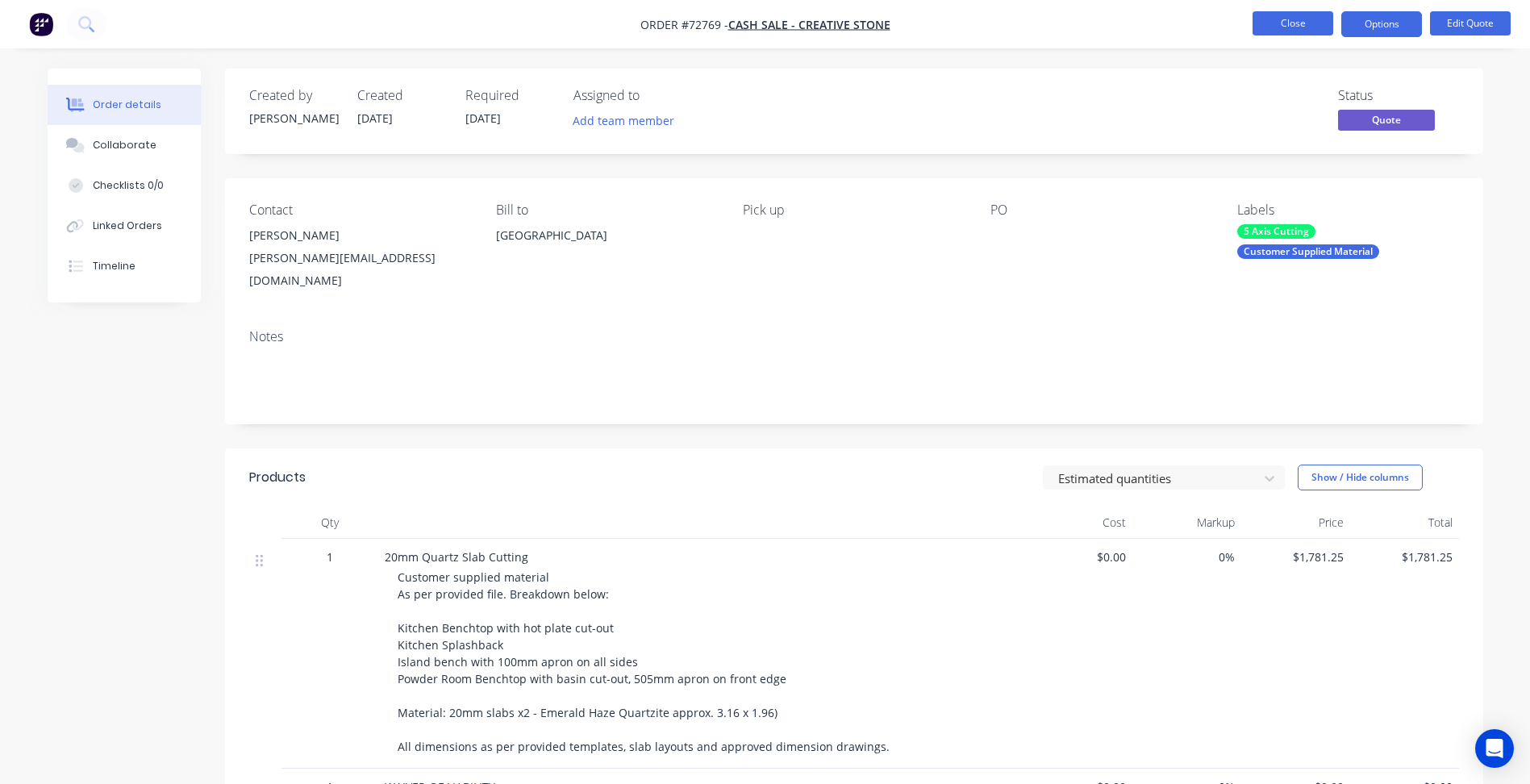
click at [1298, 18] on button "Close" at bounding box center [1293, 23] width 81 height 24
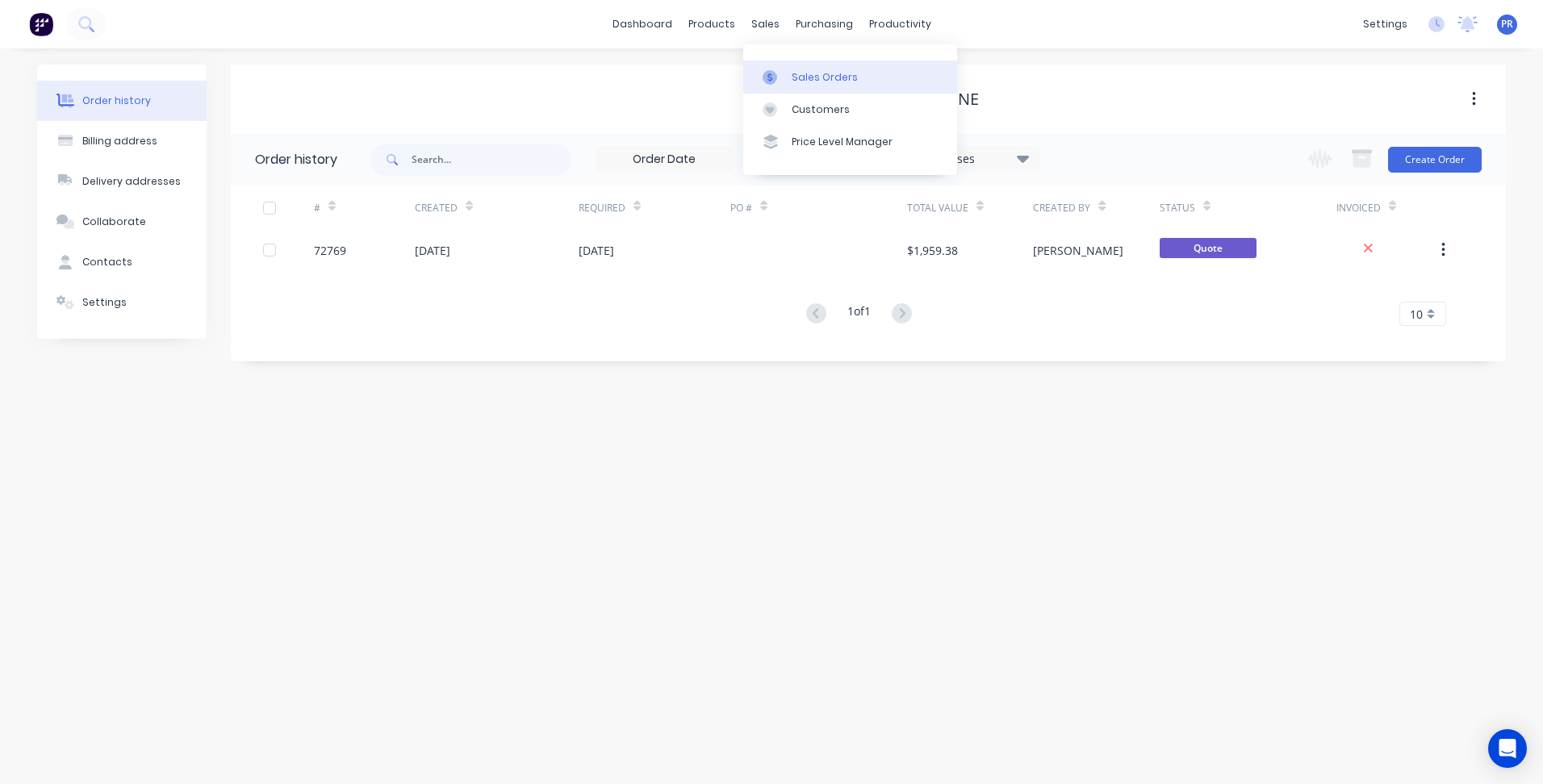
click at [794, 83] on div "Sales Orders" at bounding box center [825, 78] width 66 height 15
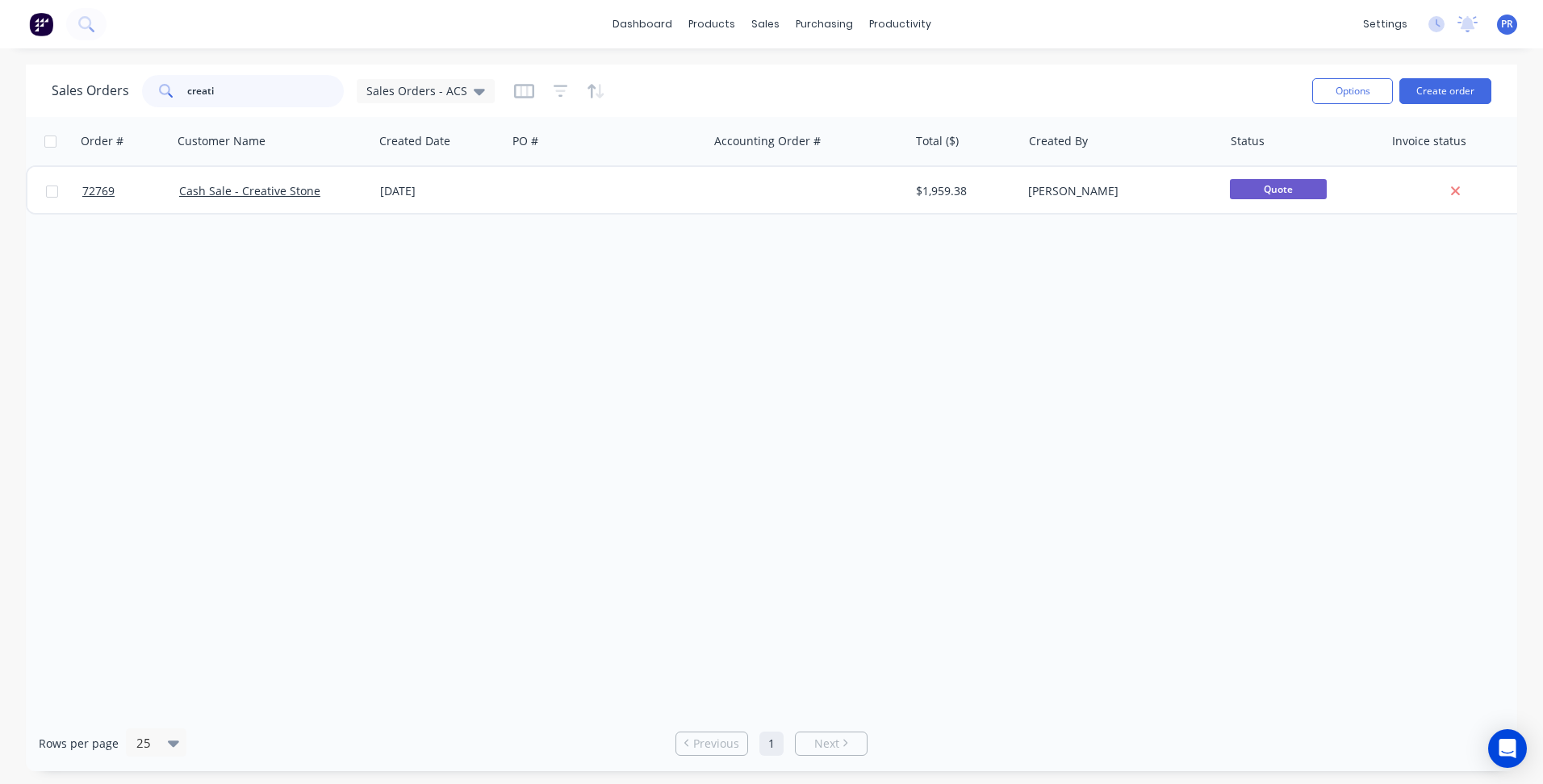
drag, startPoint x: 236, startPoint y: 91, endPoint x: 58, endPoint y: 90, distance: 178.0
click at [66, 90] on div "Sales Orders creati Sales Orders - ACS" at bounding box center [273, 91] width 443 height 32
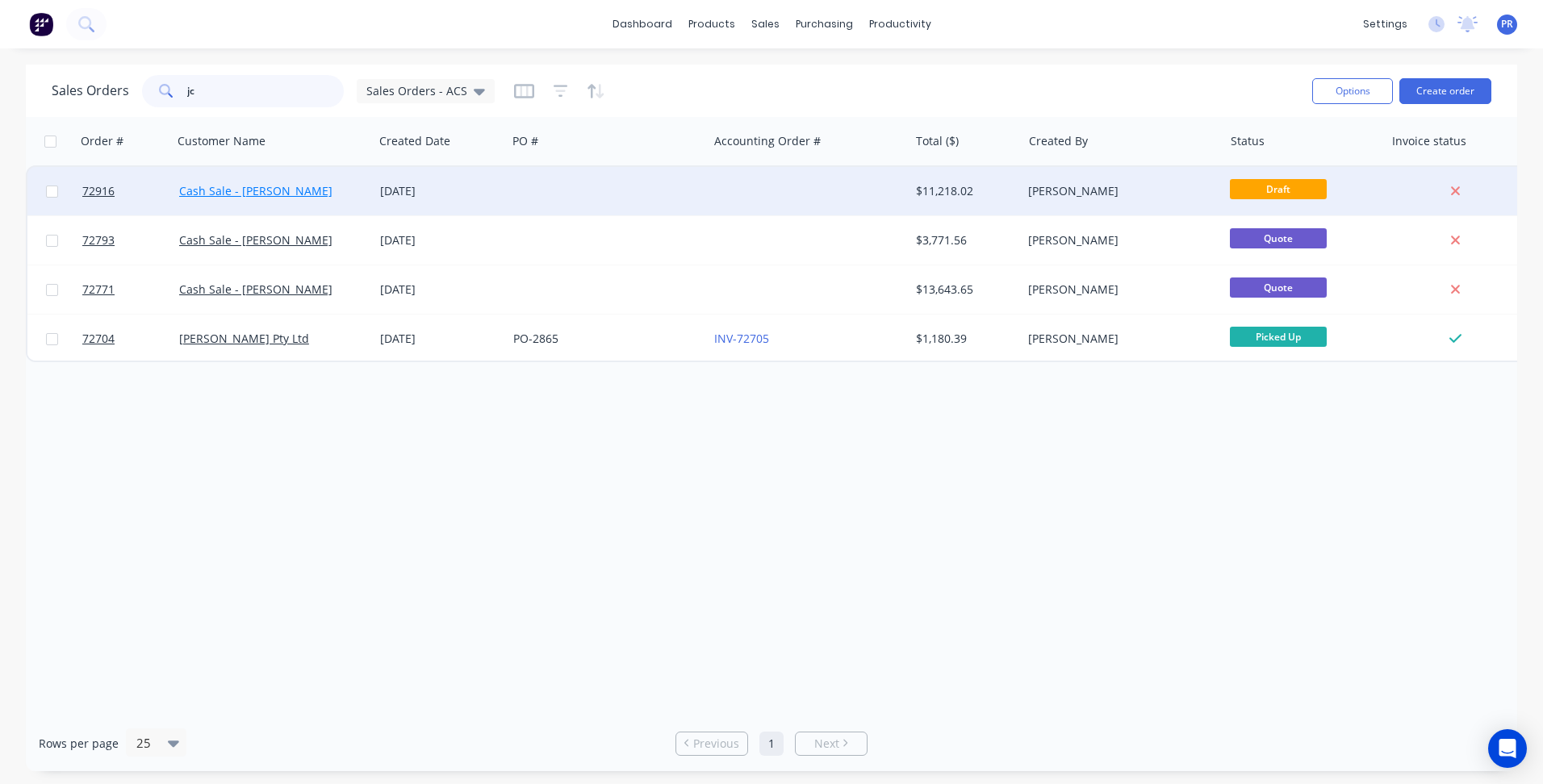
type input "jc"
click at [271, 193] on link "Cash Sale - [PERSON_NAME]" at bounding box center [255, 190] width 153 height 15
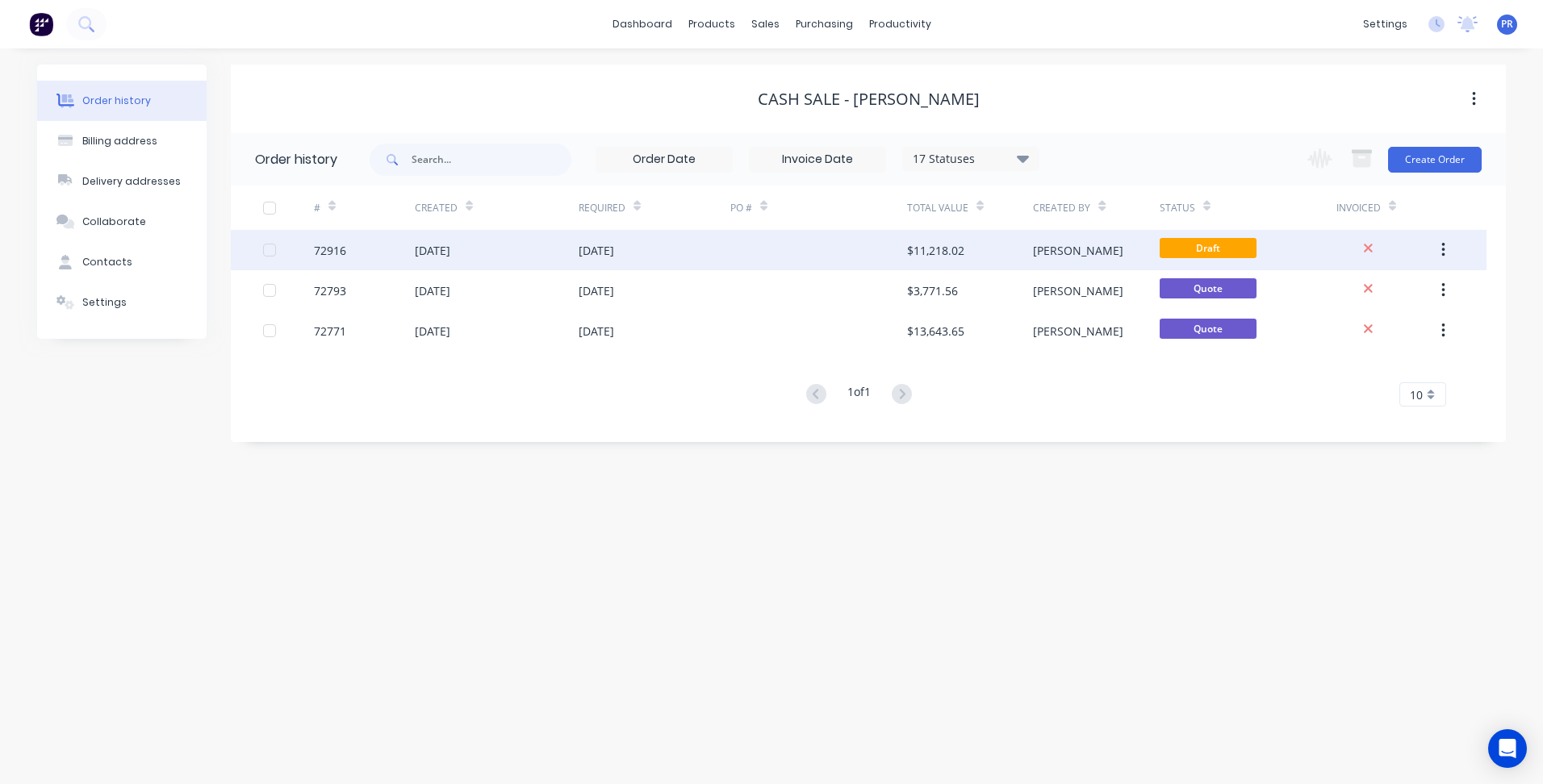
click at [861, 256] on div at bounding box center [818, 250] width 176 height 40
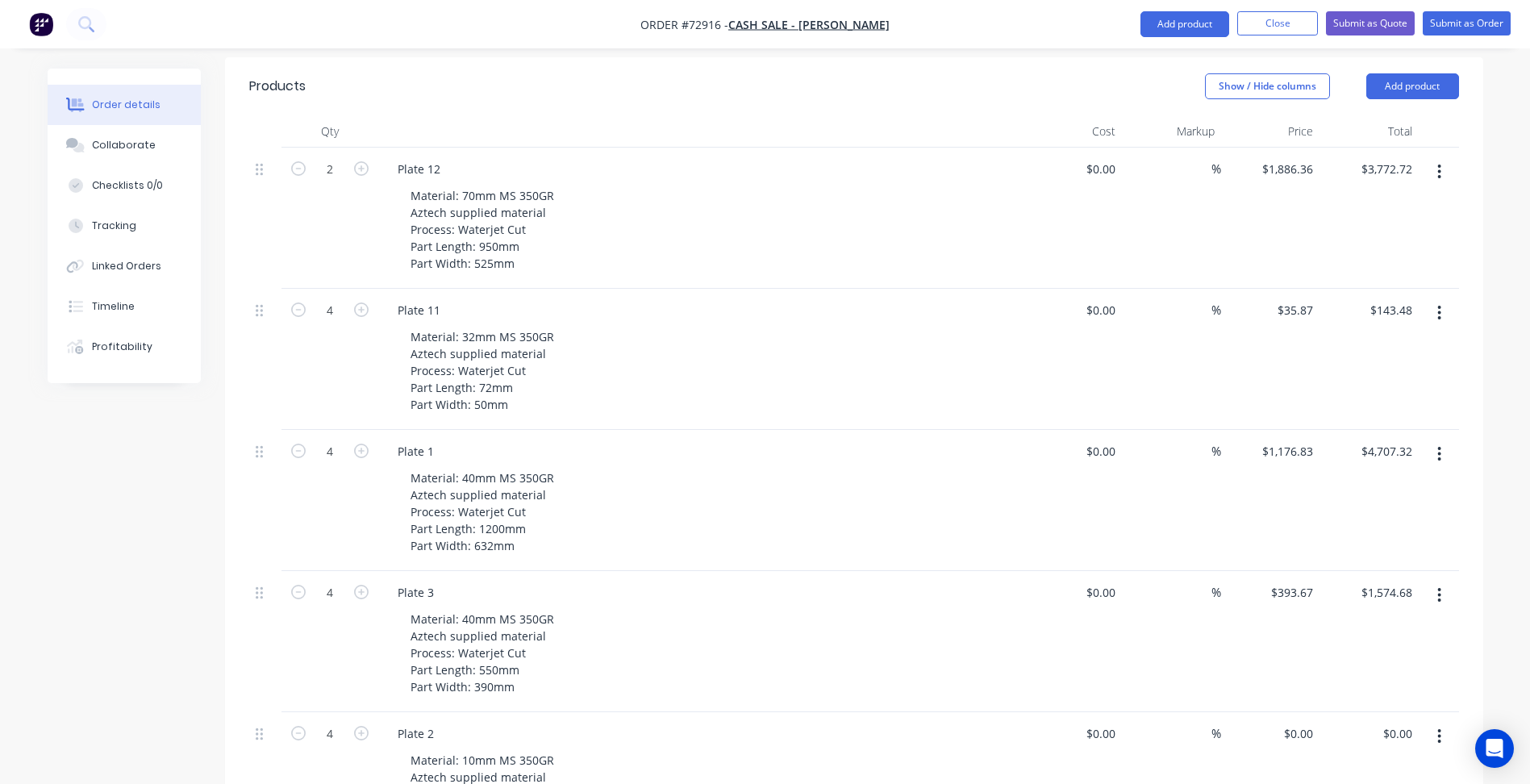
scroll to position [968, 0]
